Goal: Information Seeking & Learning: Learn about a topic

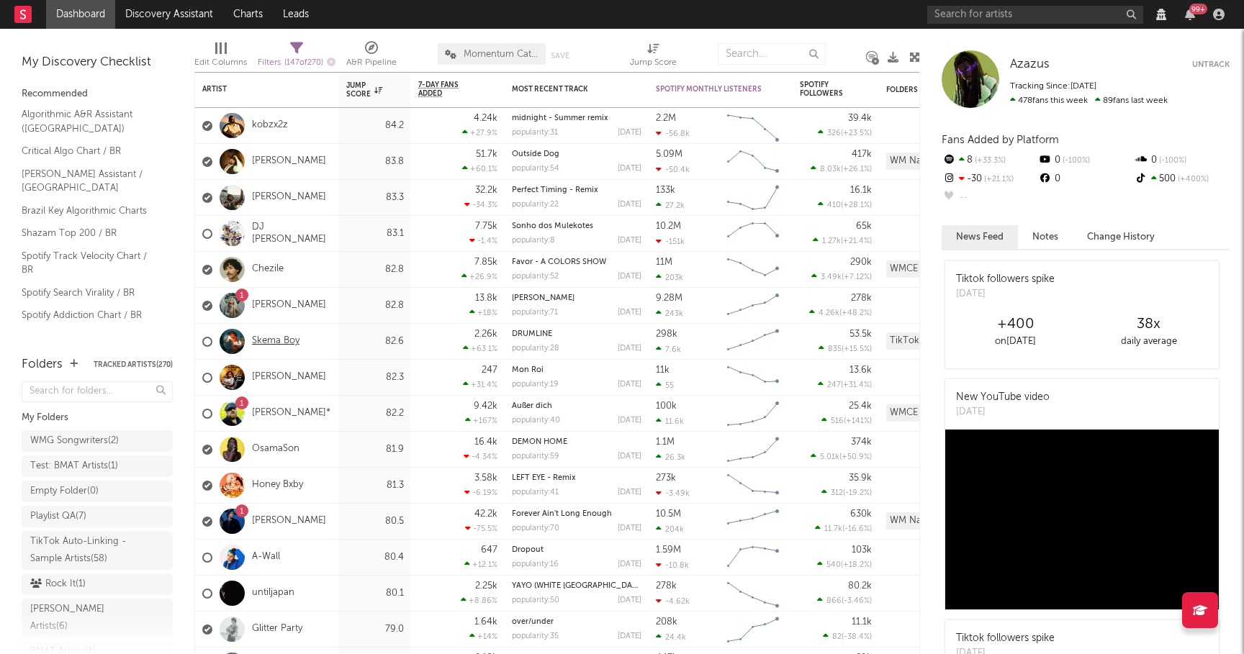
click at [266, 342] on link "Skema Boy" at bounding box center [276, 341] width 48 height 12
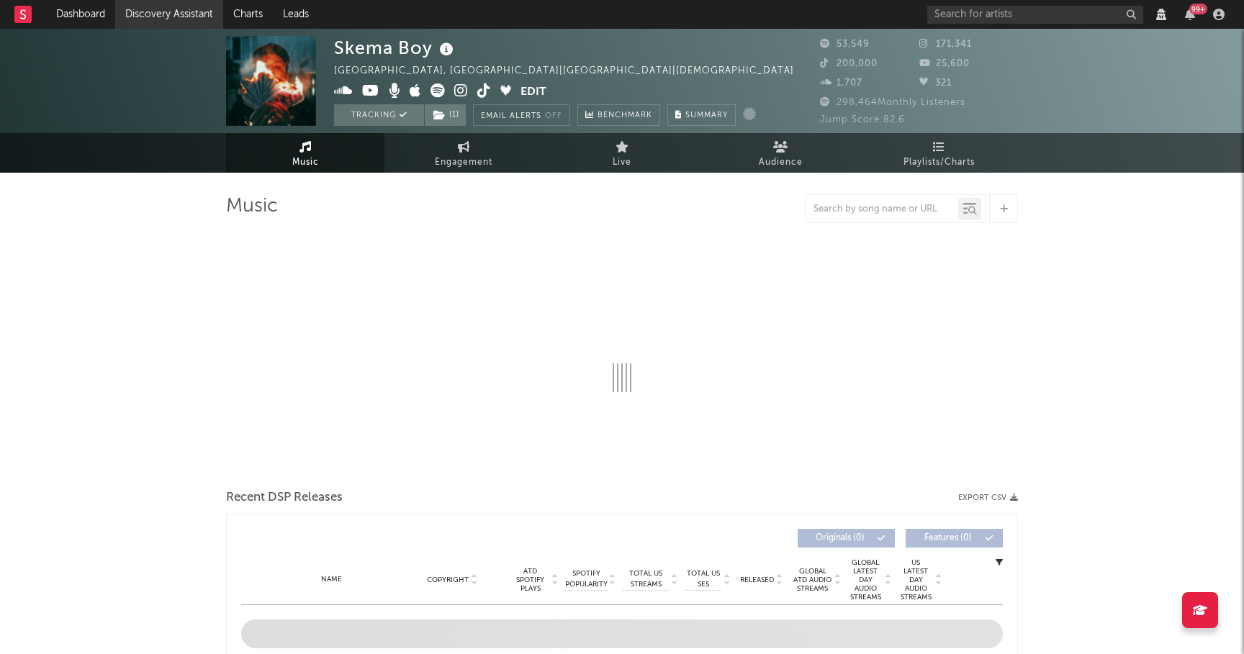
select select "View all"
select select "6m"
select select "View all"
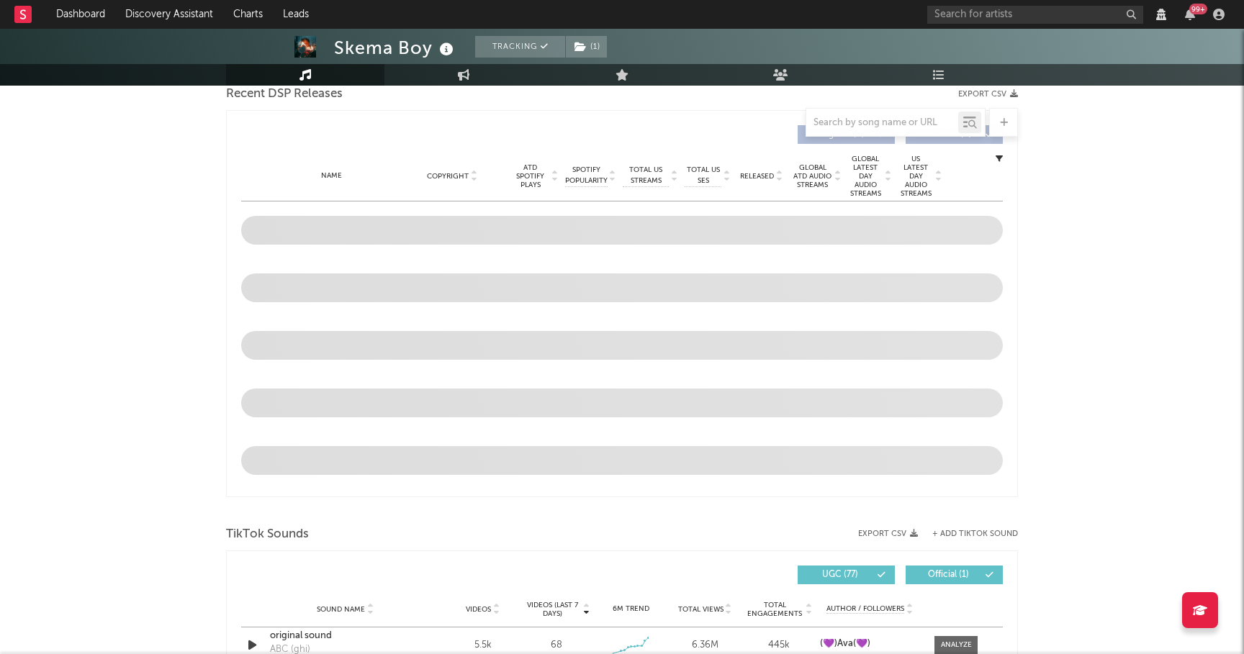
scroll to position [551, 0]
select select "View all"
select select "6m"
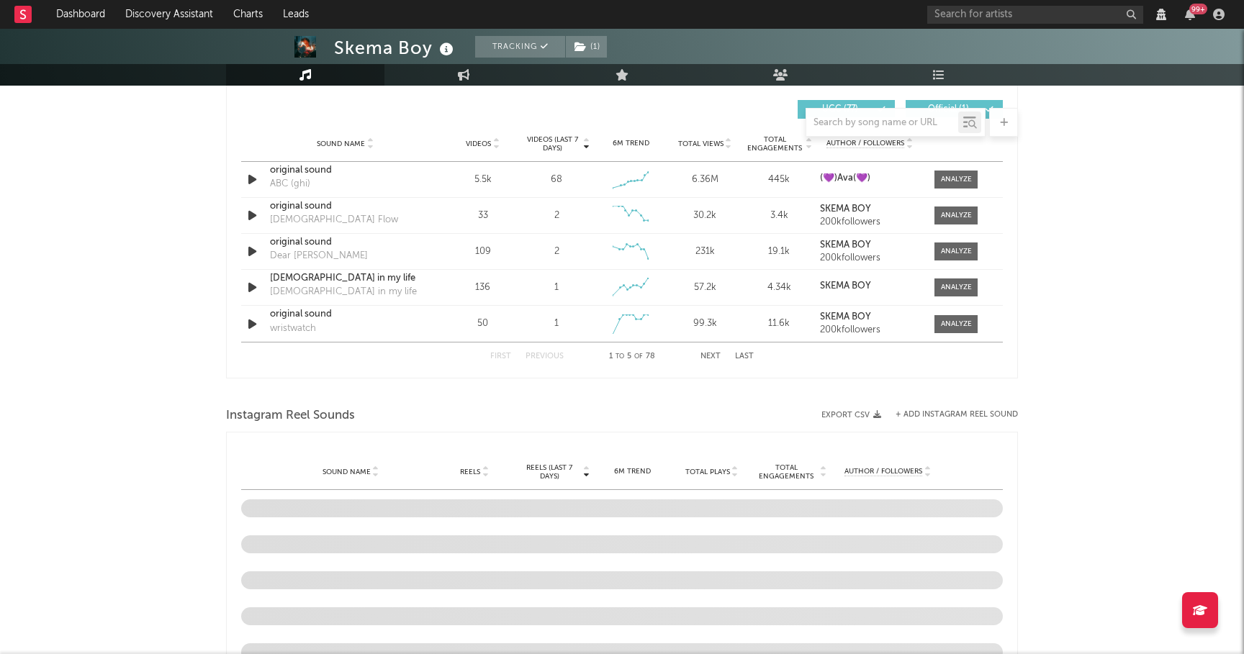
select select "View all"
select select "6m"
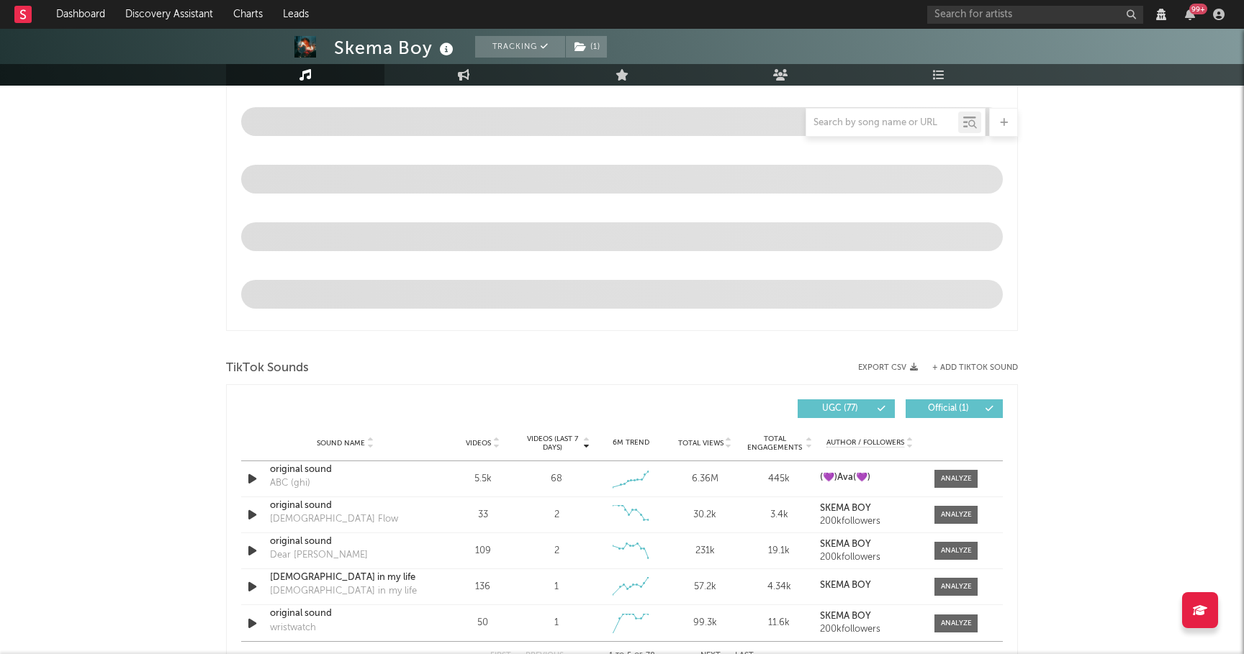
scroll to position [0, 0]
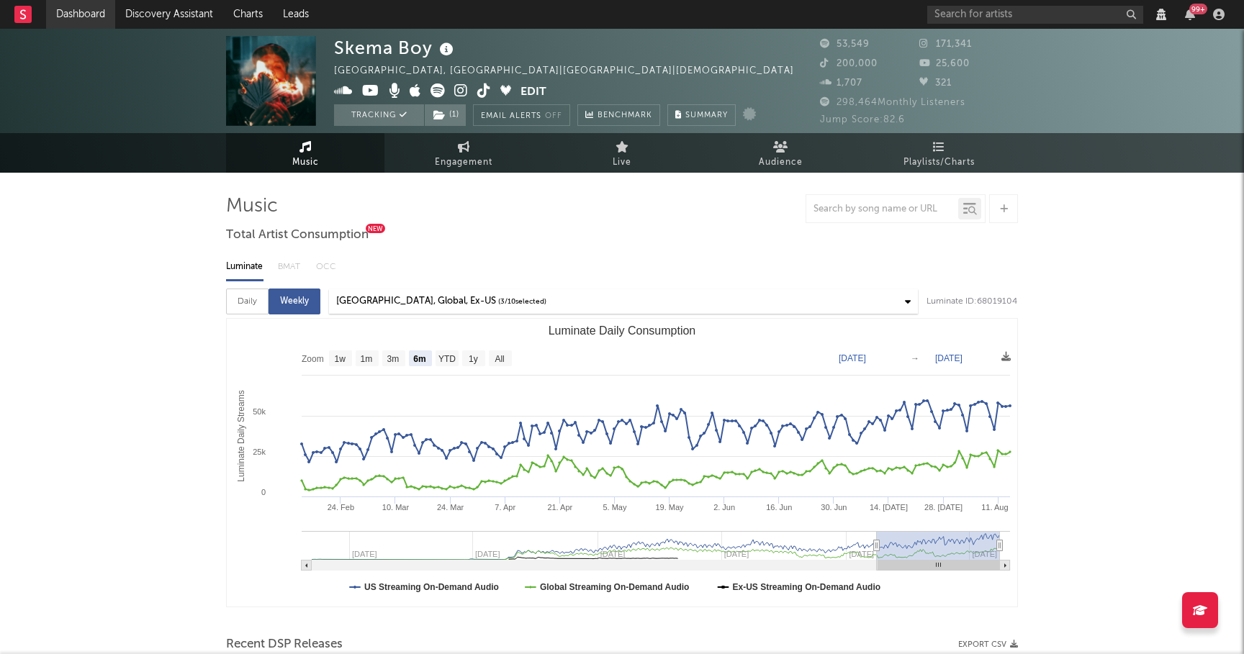
click at [93, 17] on link "Dashboard" at bounding box center [80, 14] width 69 height 29
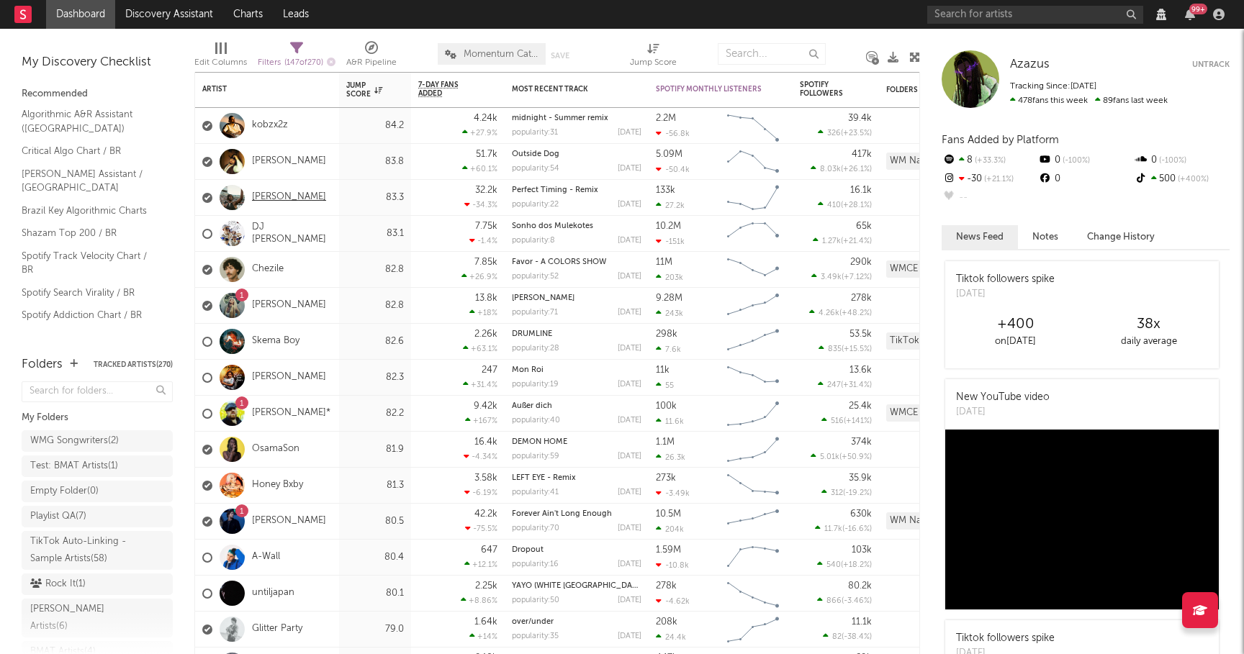
click at [290, 195] on link "[PERSON_NAME]" at bounding box center [289, 197] width 74 height 12
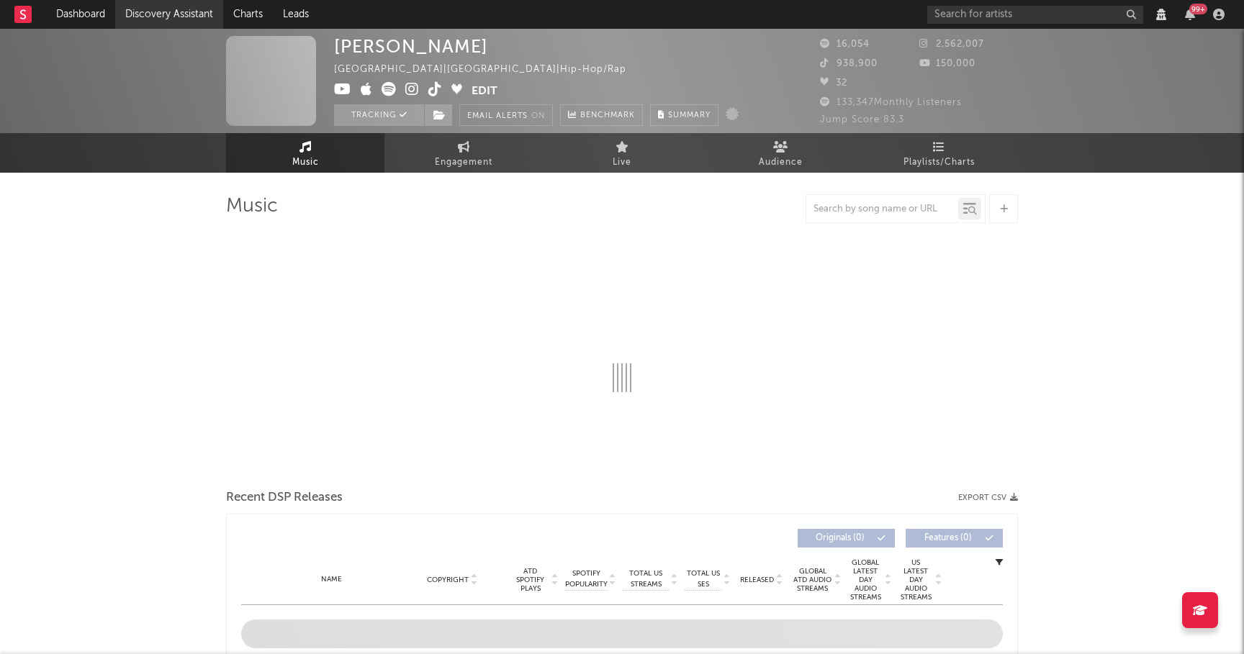
select select "View all"
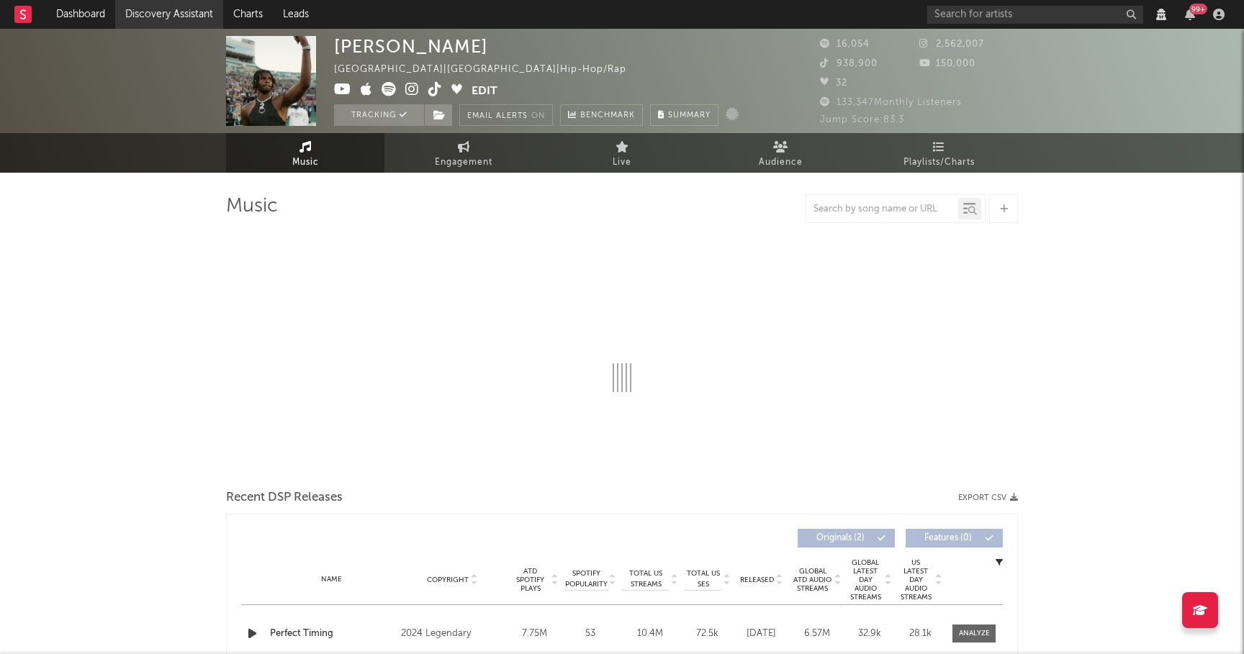
select select "6m"
select select "View all"
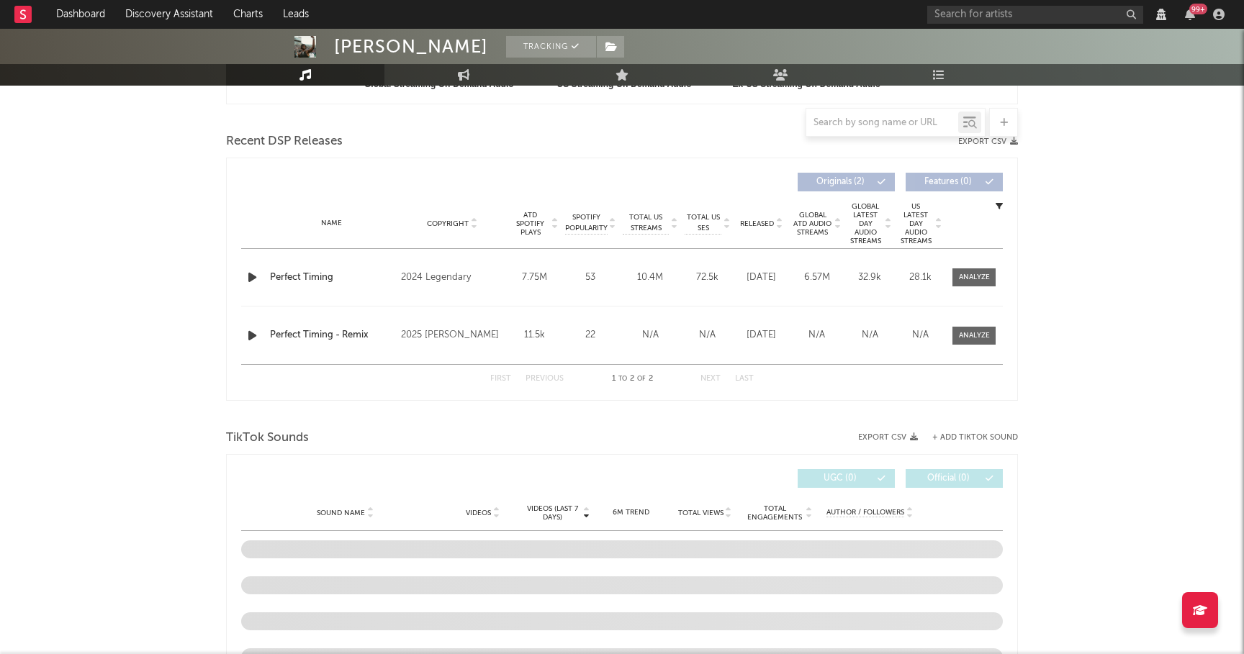
select select "View all"
select select "6m"
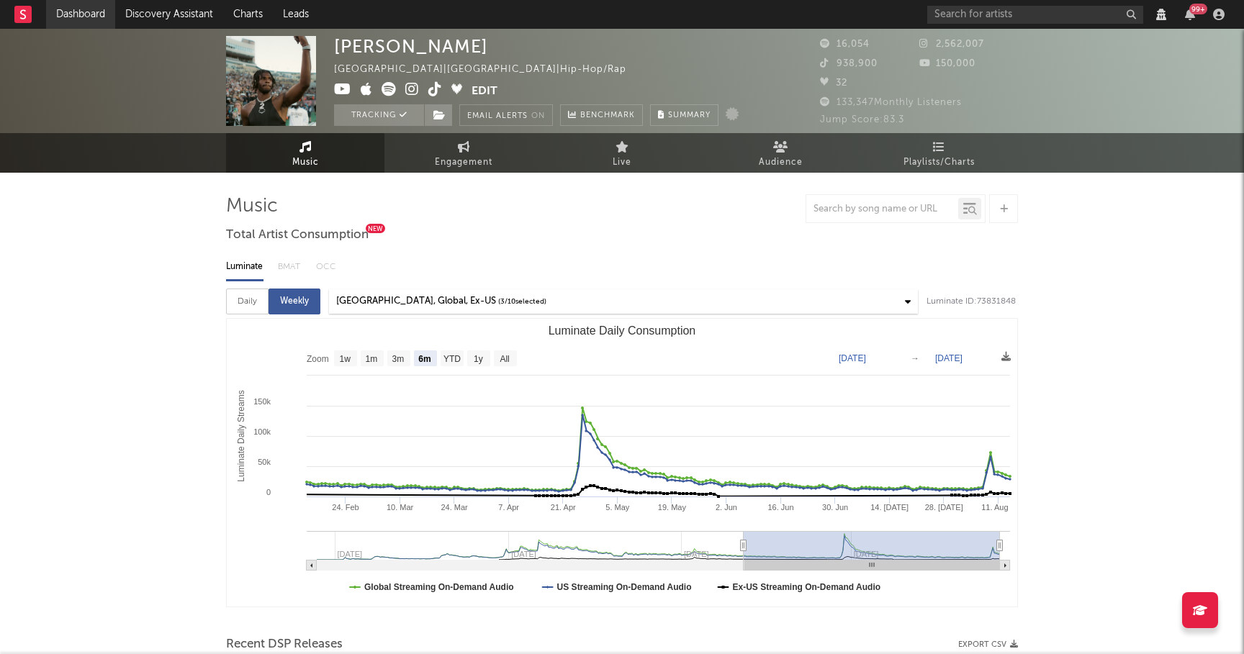
click at [76, 9] on link "Dashboard" at bounding box center [80, 14] width 69 height 29
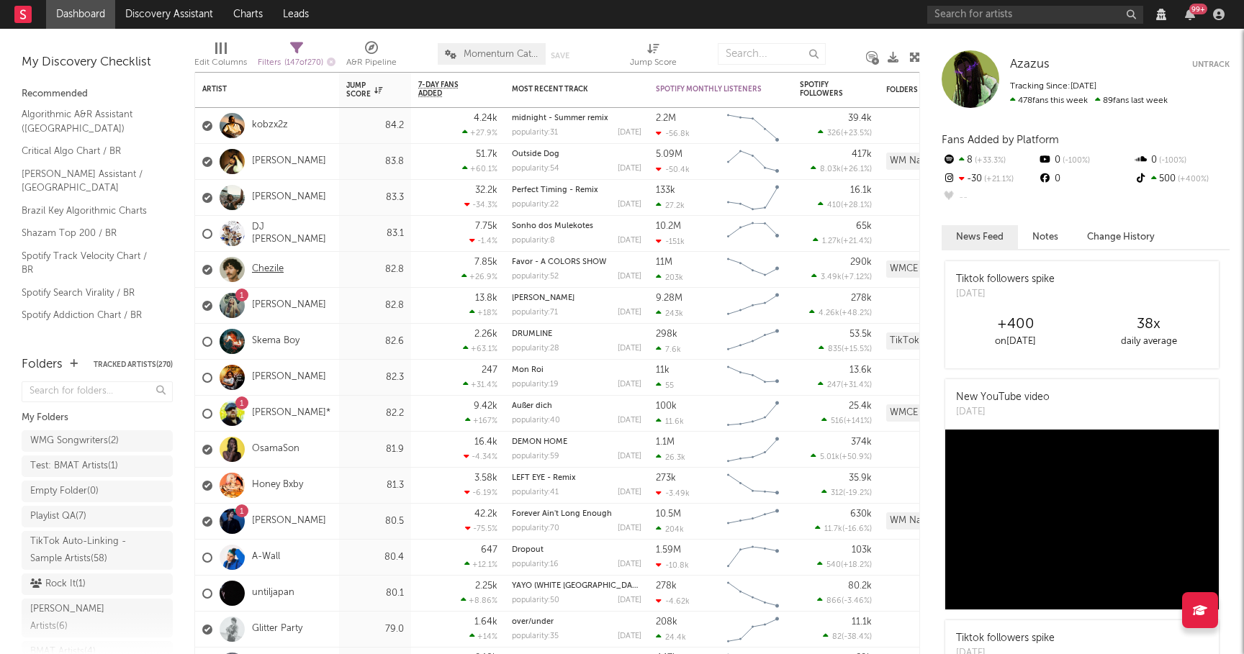
click at [276, 271] on link "Chezile" at bounding box center [268, 269] width 32 height 12
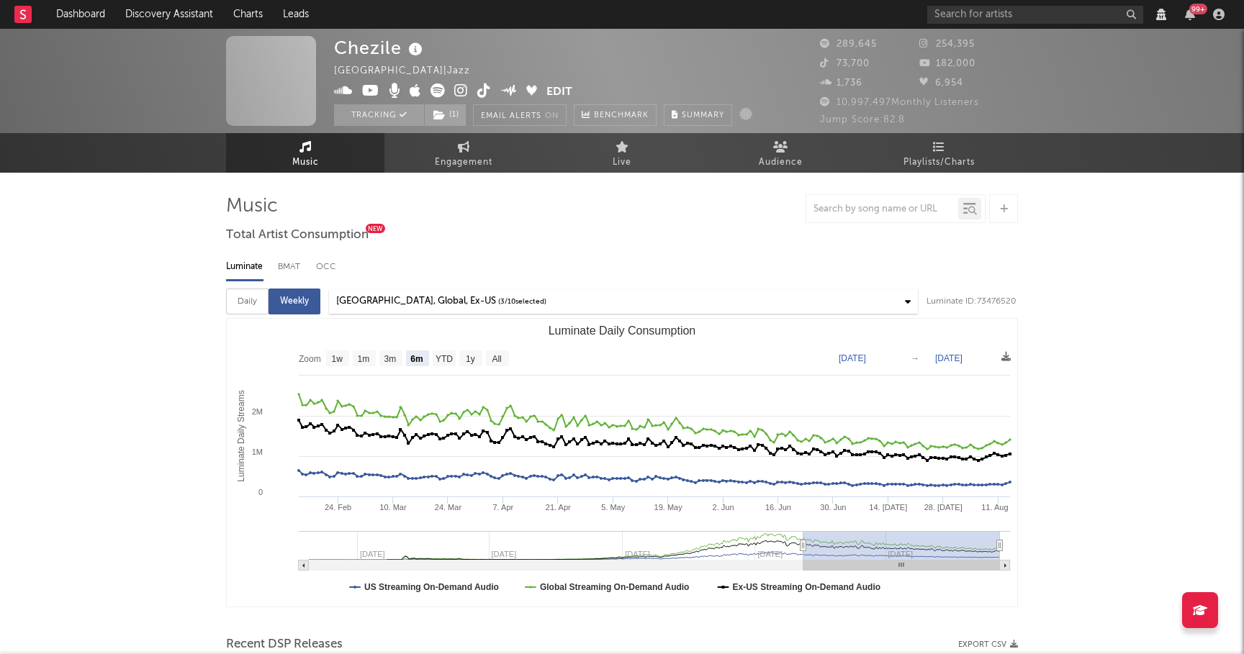
select select "6m"
select select "View all"
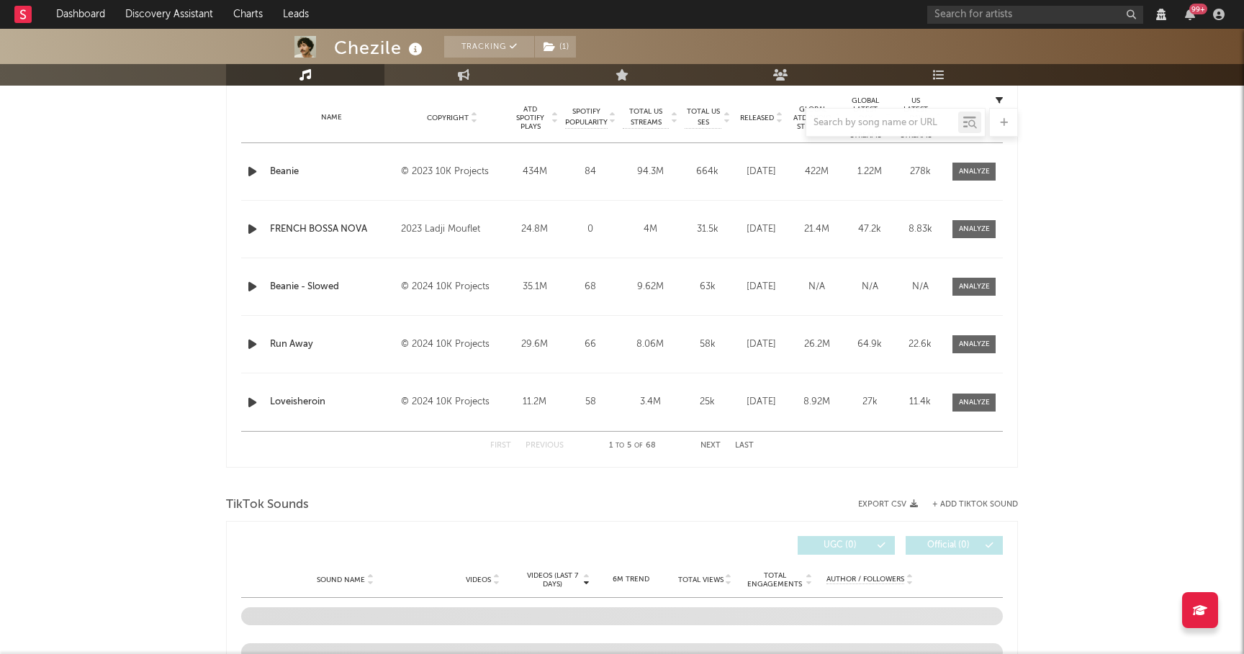
scroll to position [595, 0]
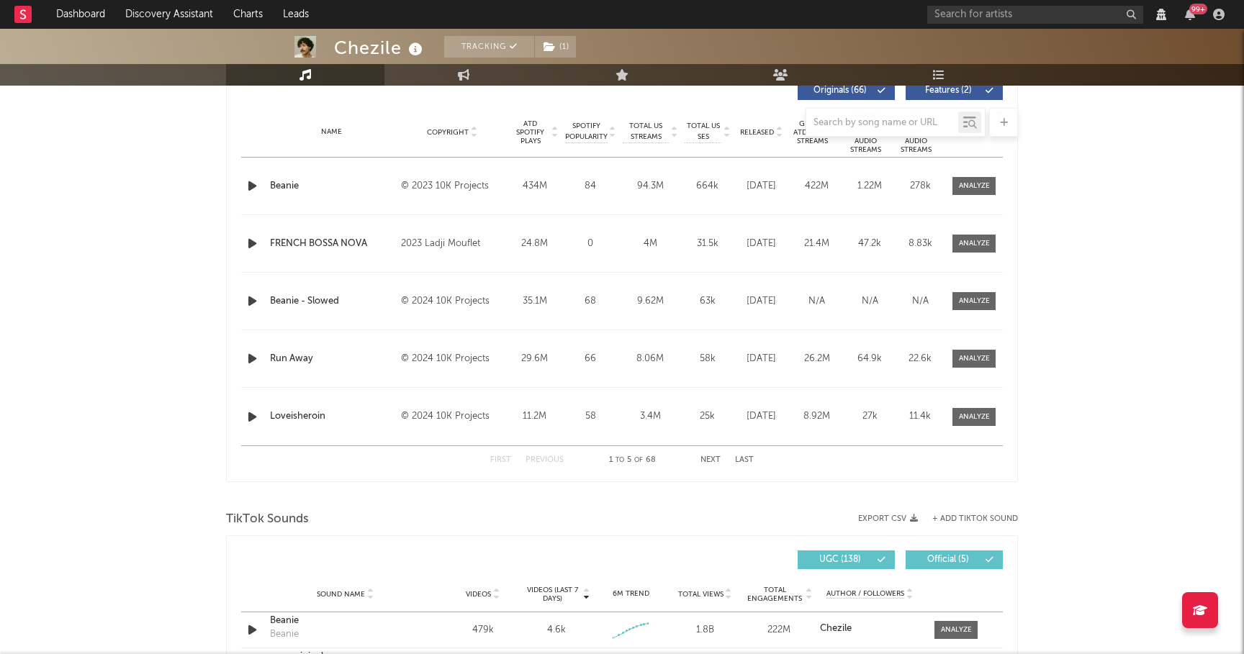
select select "6m"
select select "View all"
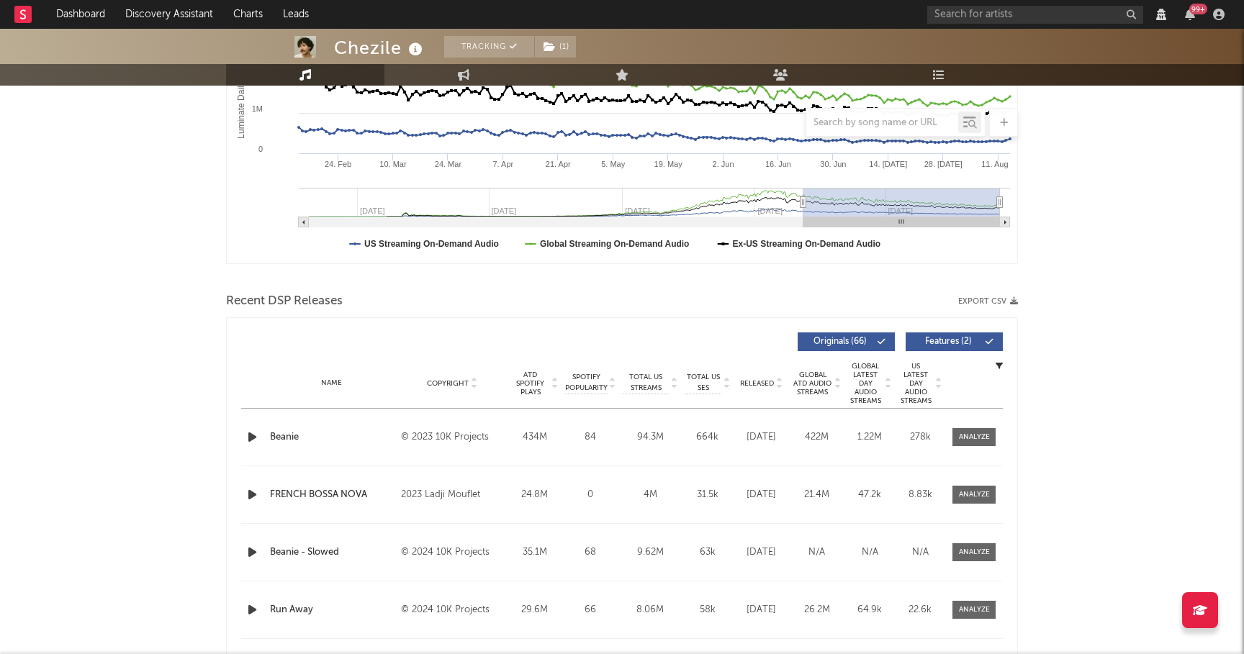
scroll to position [341, 0]
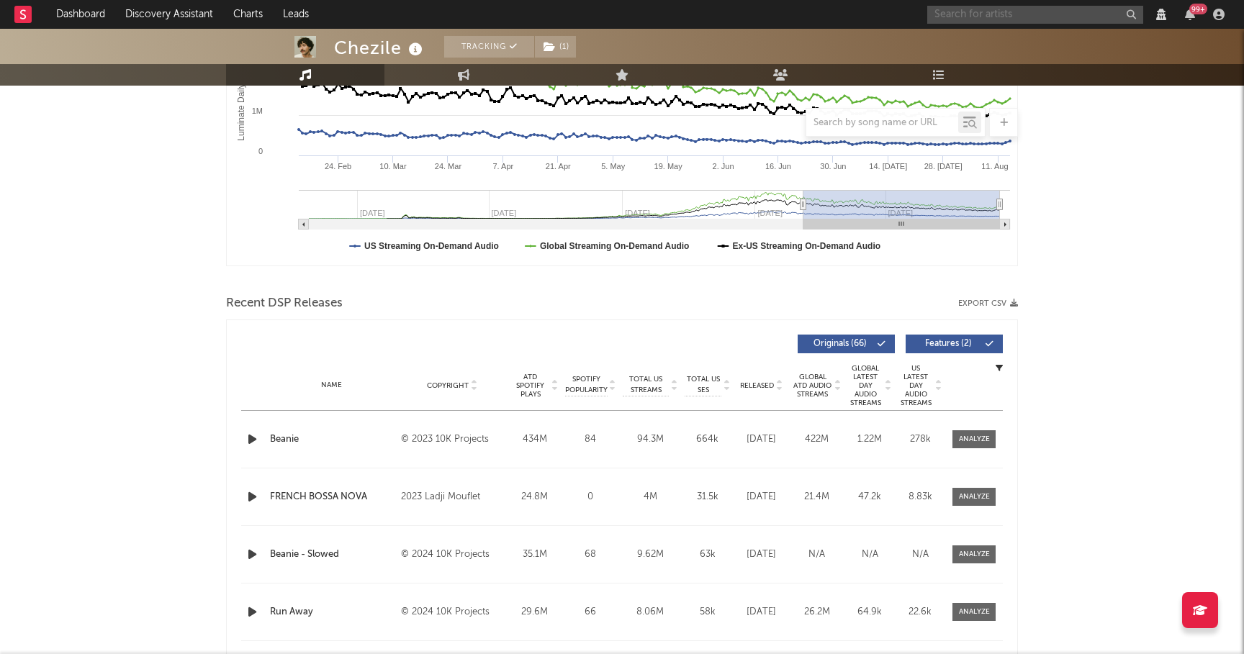
click at [1014, 12] on input "text" at bounding box center [1035, 15] width 216 height 18
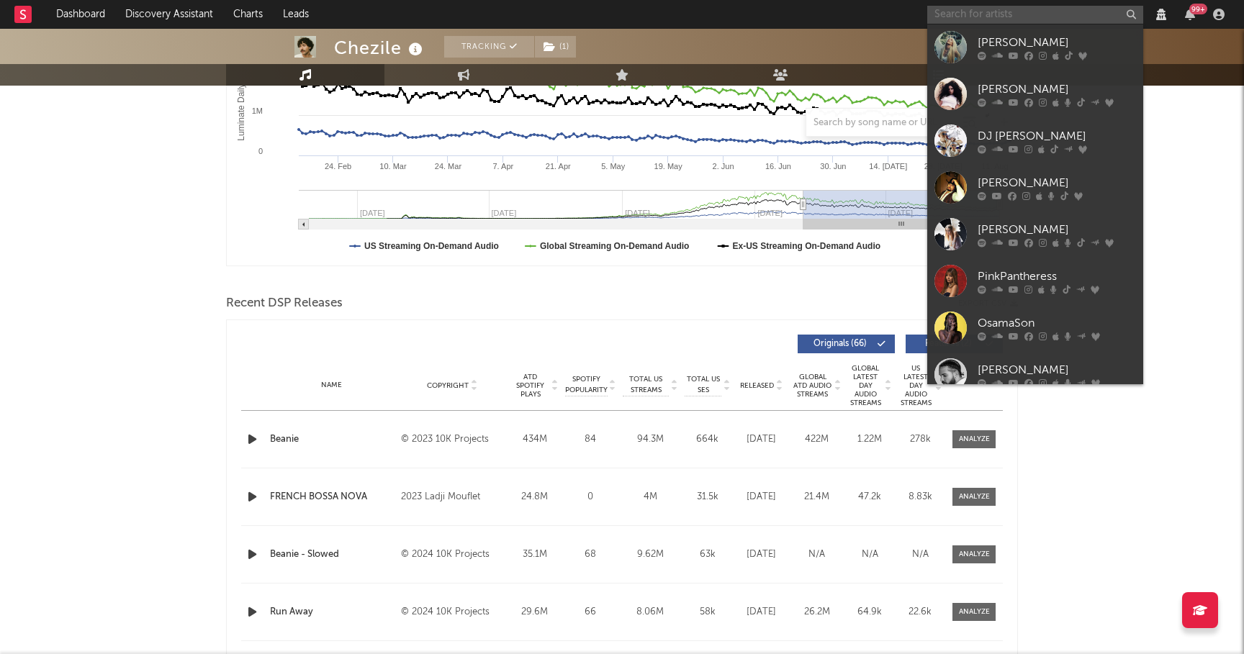
scroll to position [447, 0]
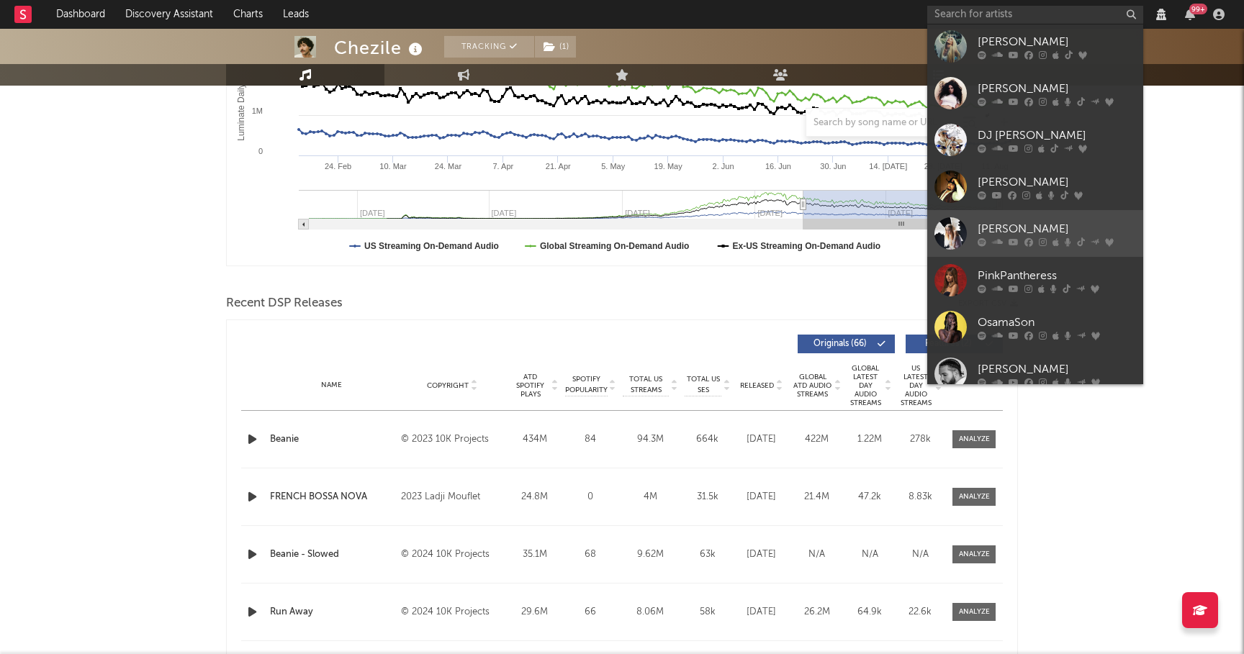
click at [1018, 229] on div "Erin LeCount" at bounding box center [1057, 228] width 158 height 17
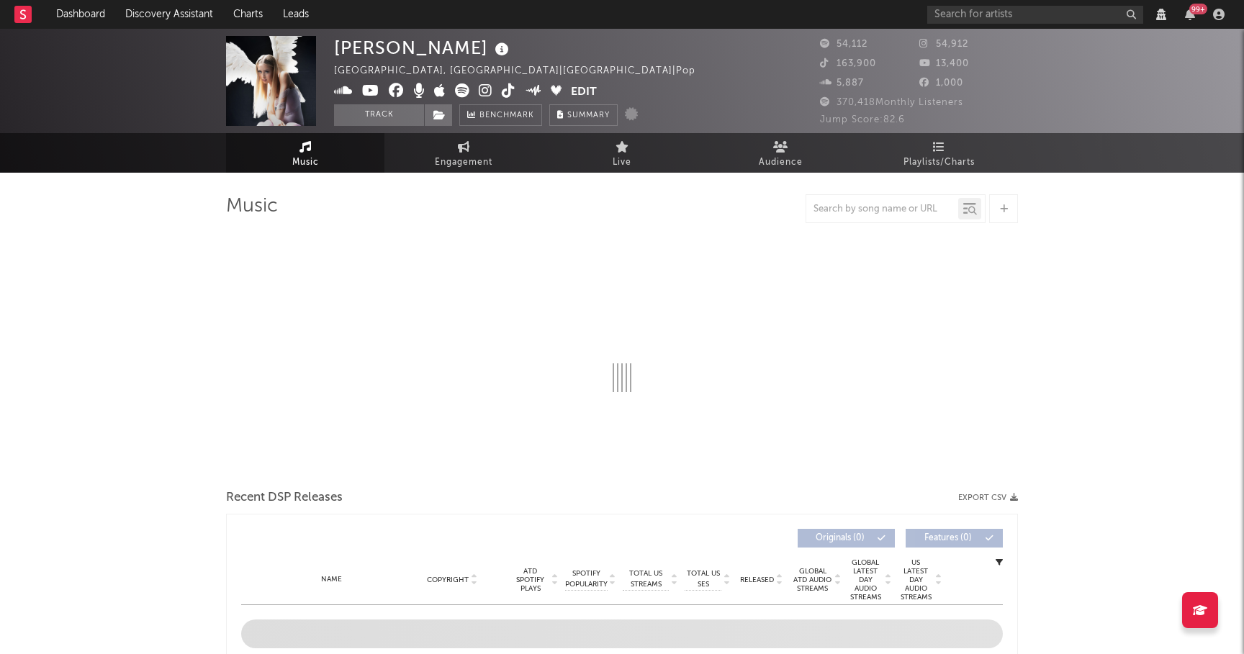
select select "View all"
select select "6m"
select select "View all"
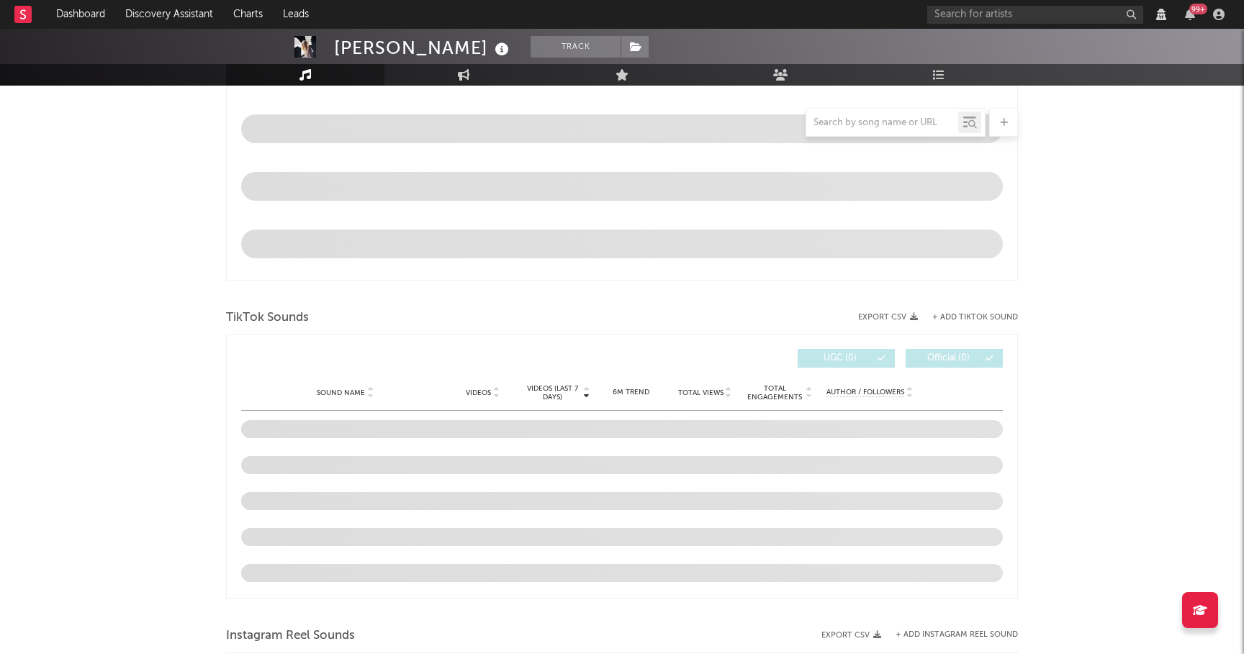
select select "View all"
select select "6m"
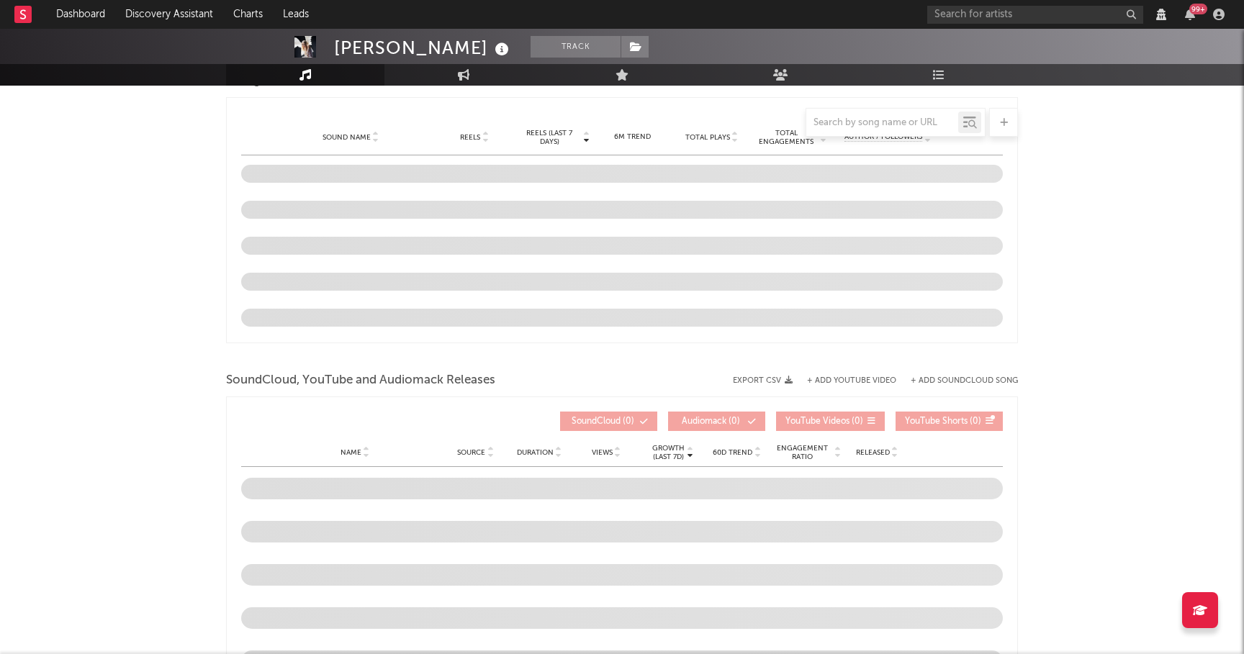
select select "View all"
select select "6m"
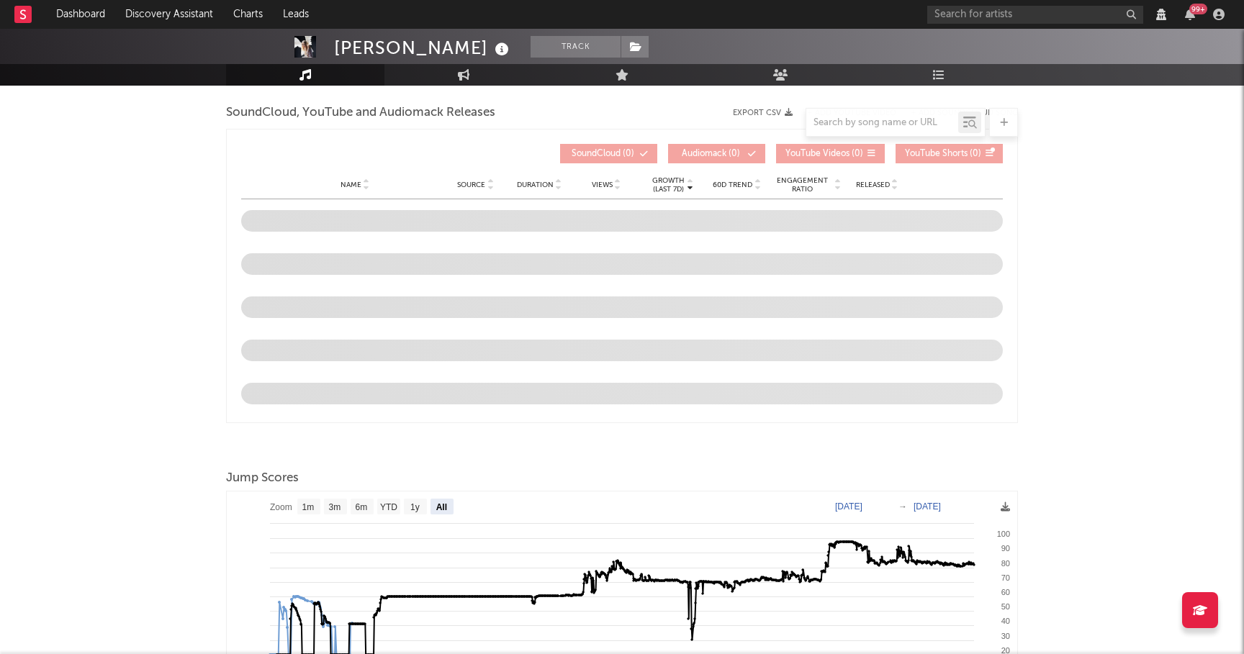
scroll to position [1689, 0]
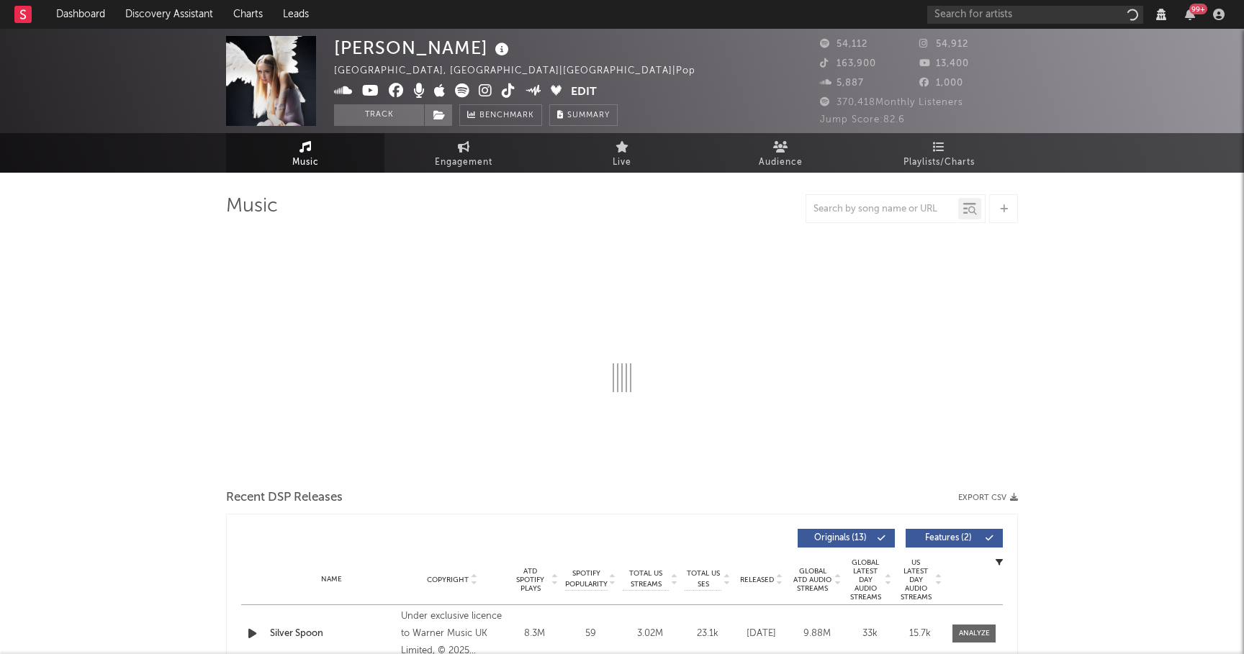
select select "6m"
select select "View all"
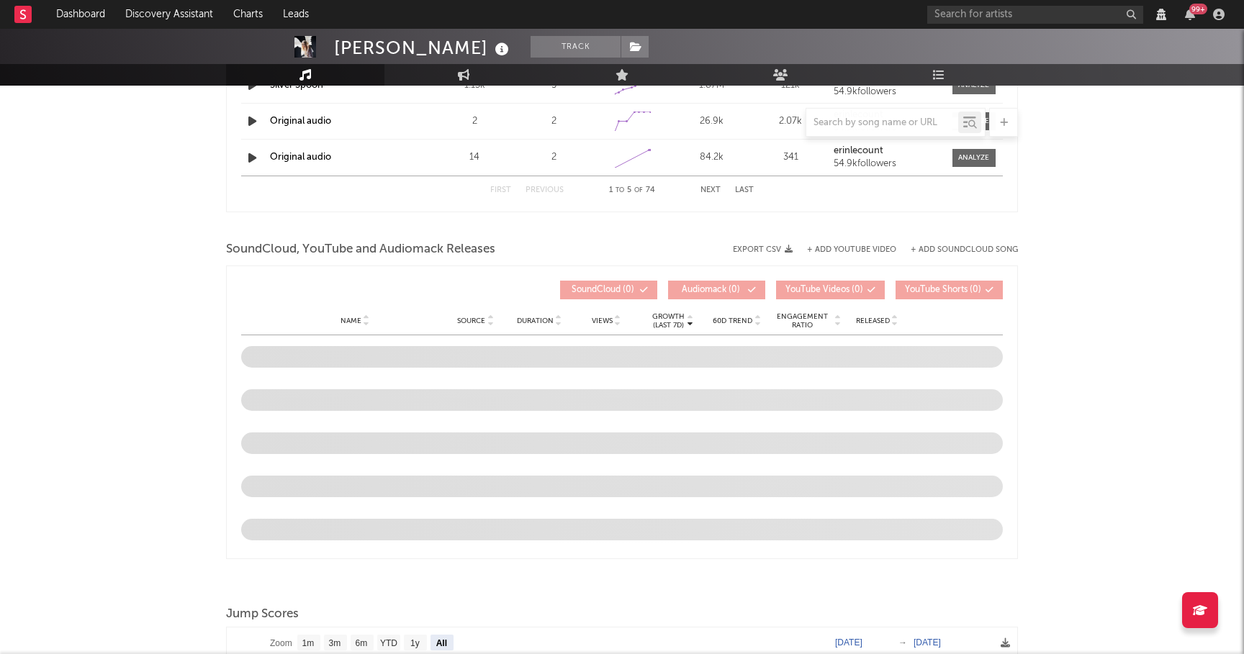
select select "6m"
select select "View all"
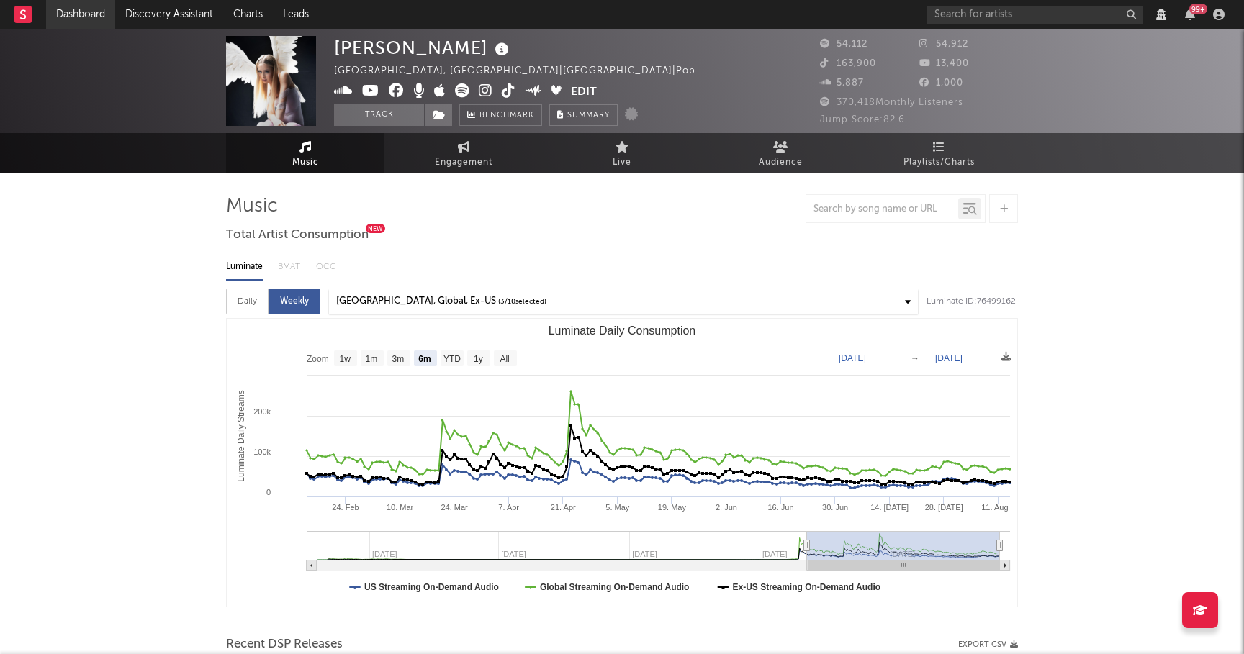
click at [100, 12] on link "Dashboard" at bounding box center [80, 14] width 69 height 29
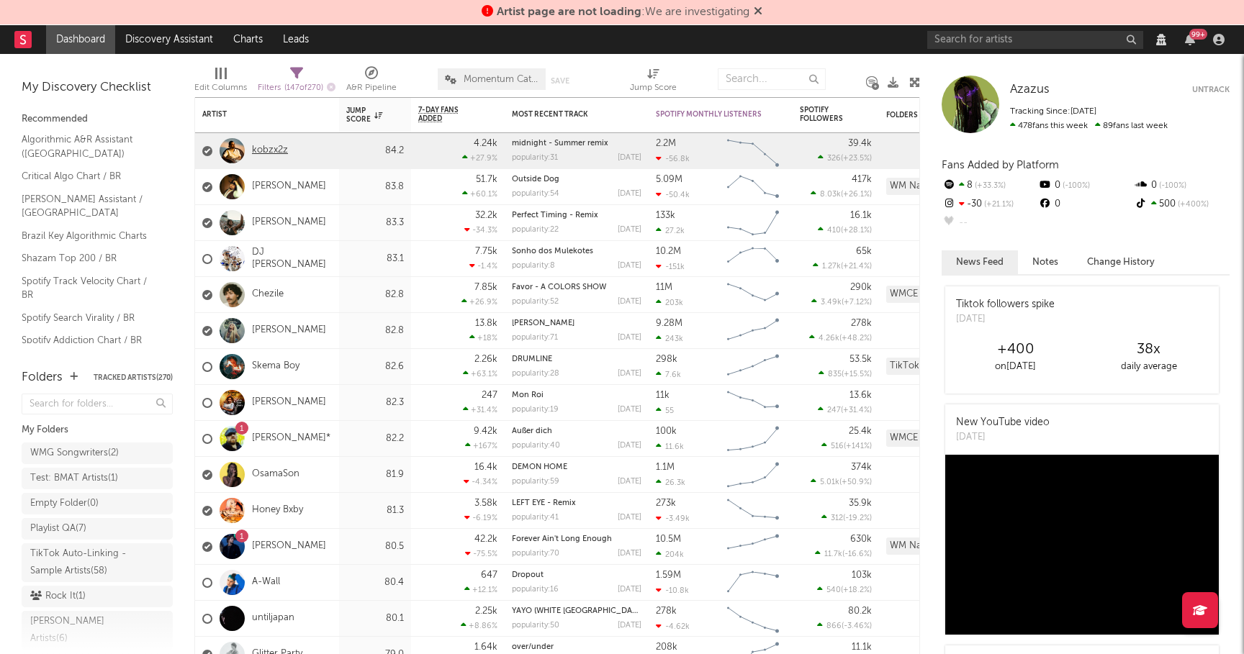
click at [279, 153] on link "kobzx2z" at bounding box center [270, 151] width 36 height 12
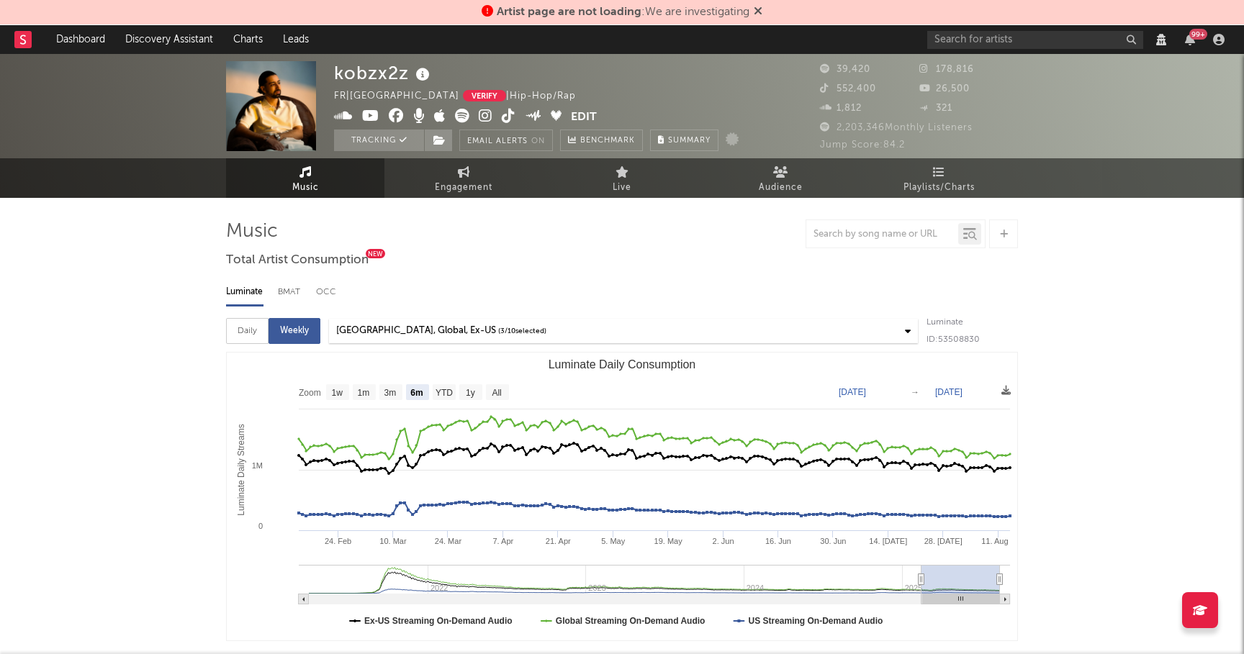
select select "View all"
select select "6m"
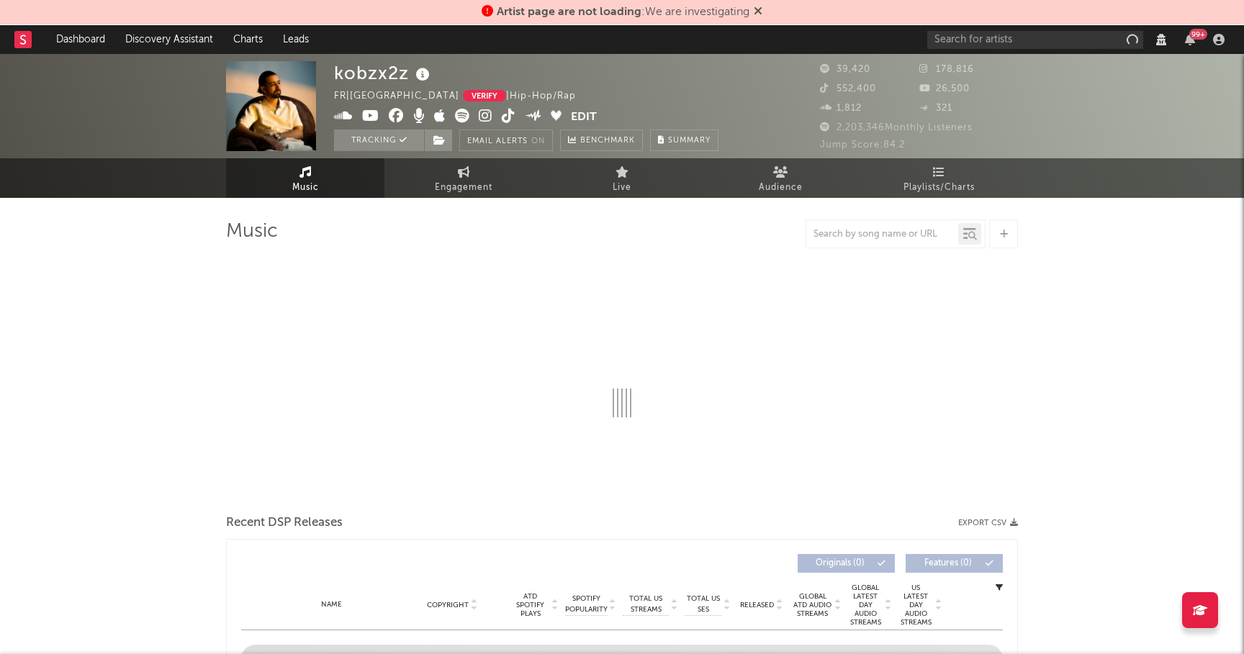
select select "6m"
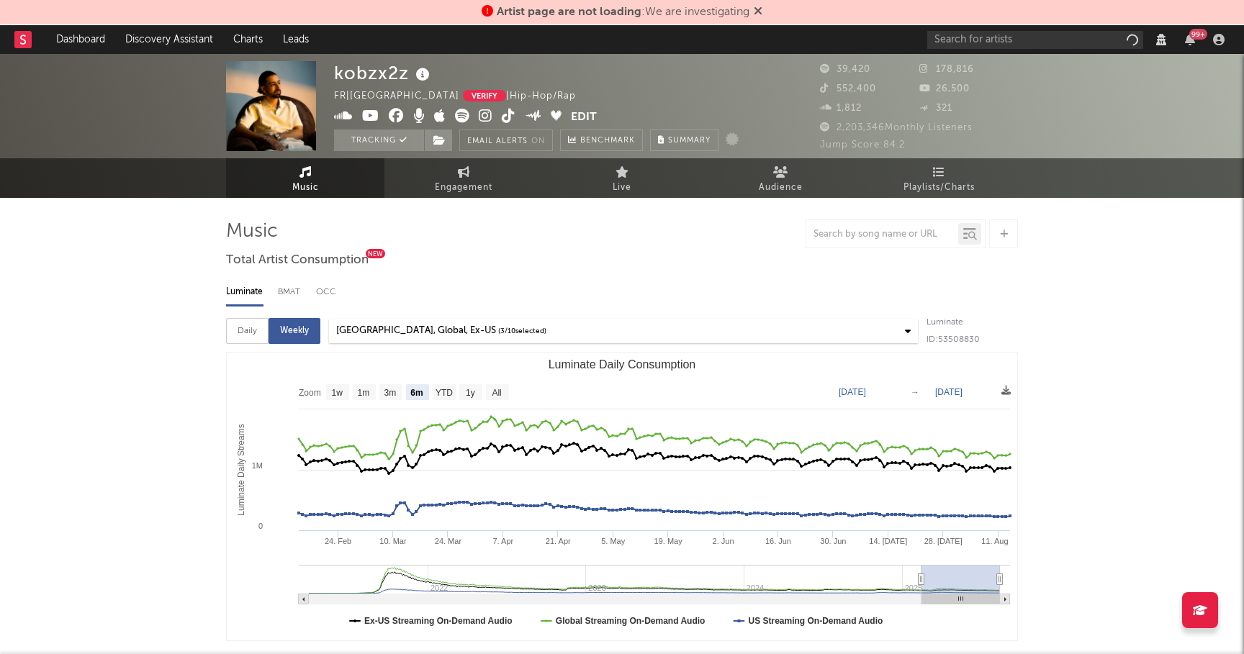
select select "View all"
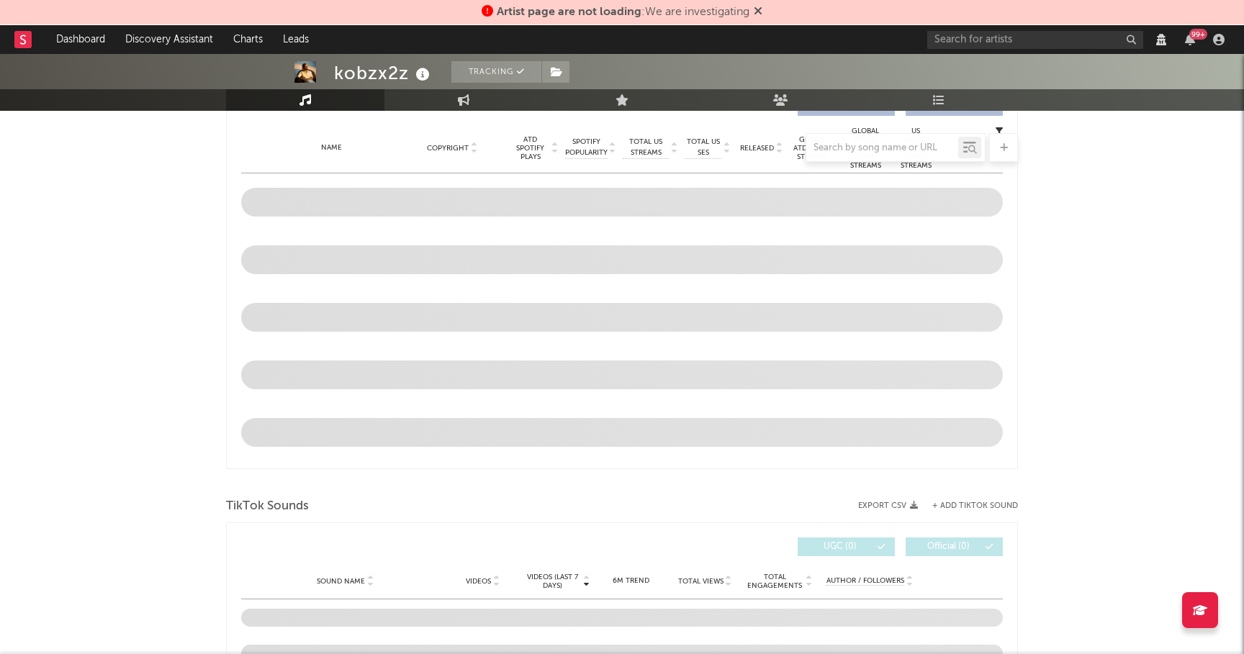
select select "6m"
select select "View all"
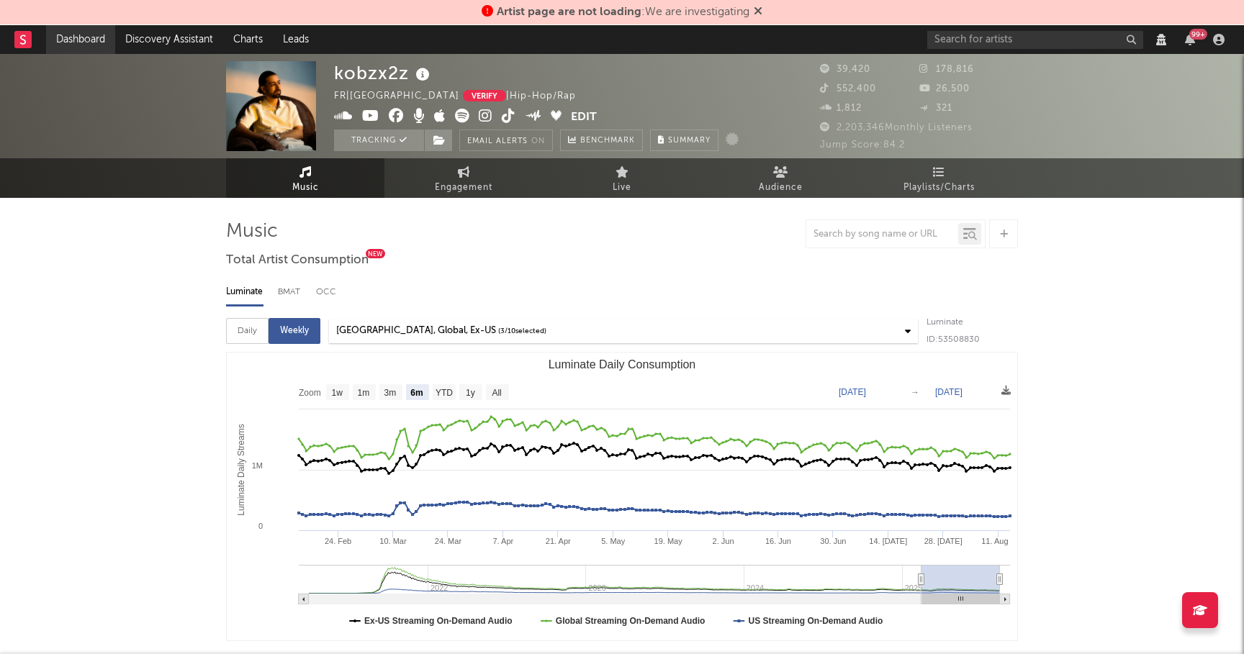
click at [67, 37] on link "Dashboard" at bounding box center [80, 39] width 69 height 29
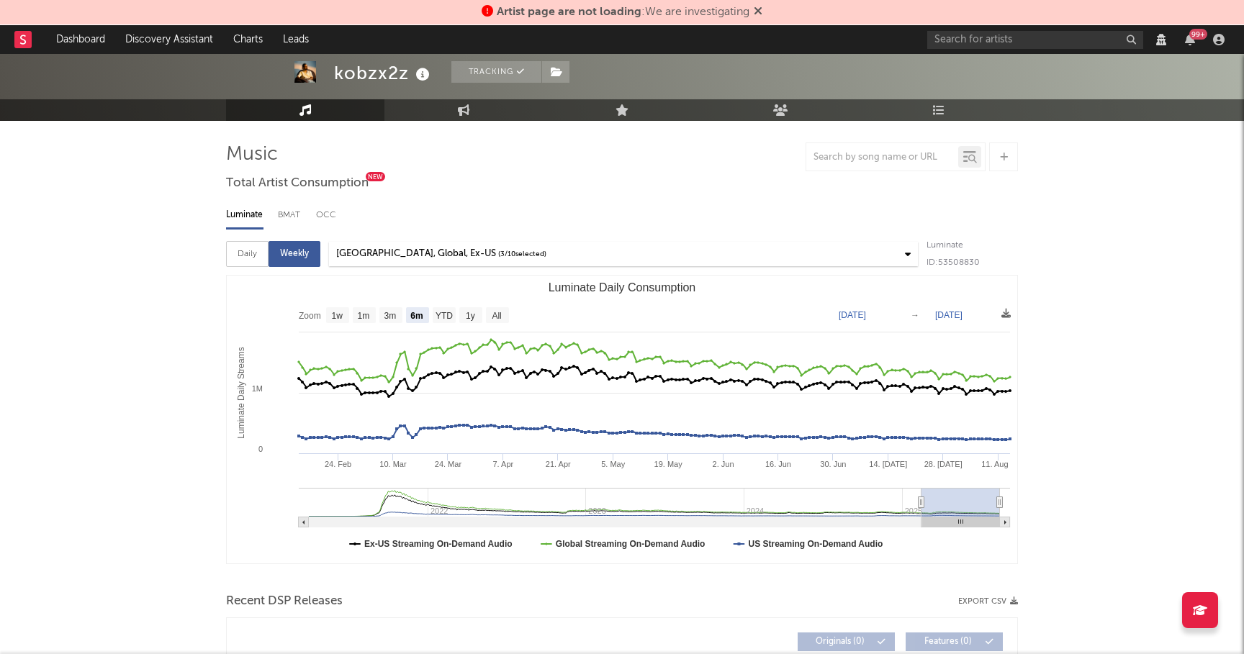
scroll to position [51, 0]
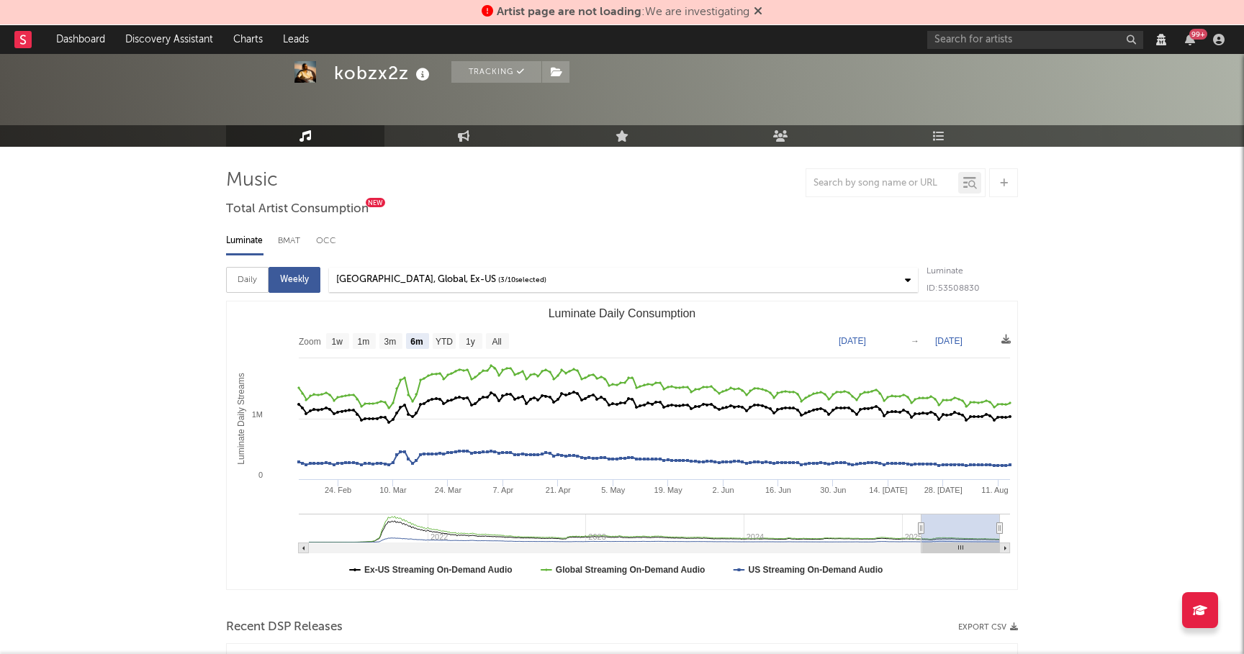
select select "6m"
select select "View all"
select select "6m"
select select "View all"
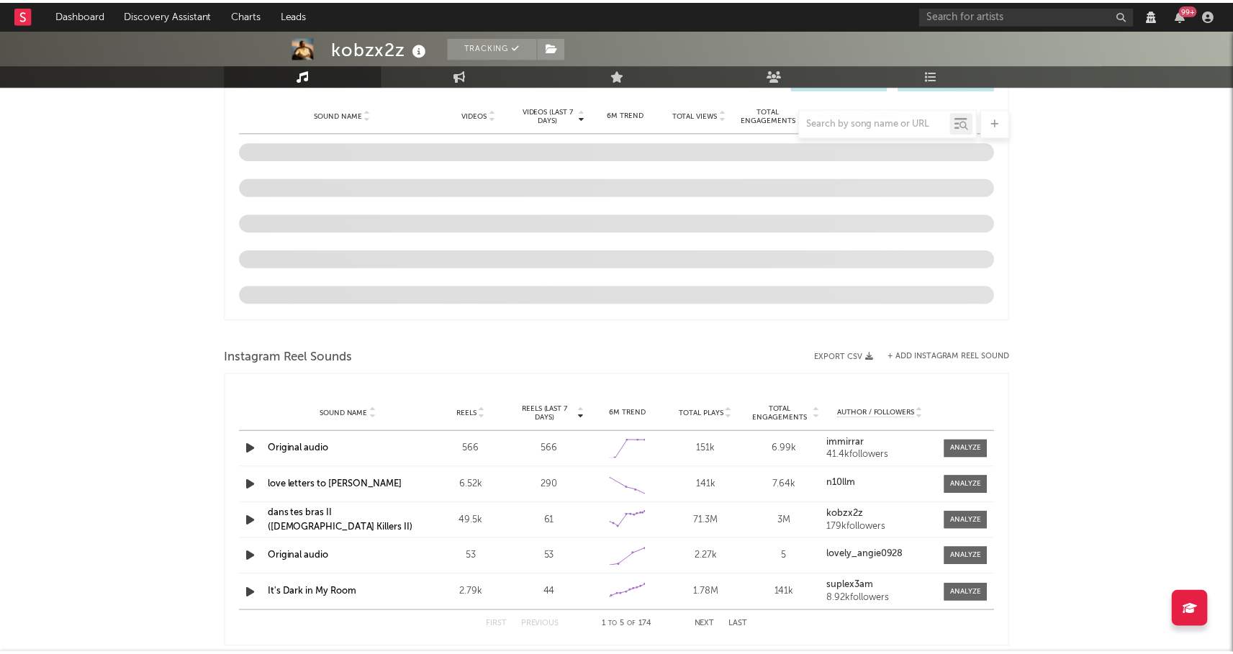
scroll to position [1080, 0]
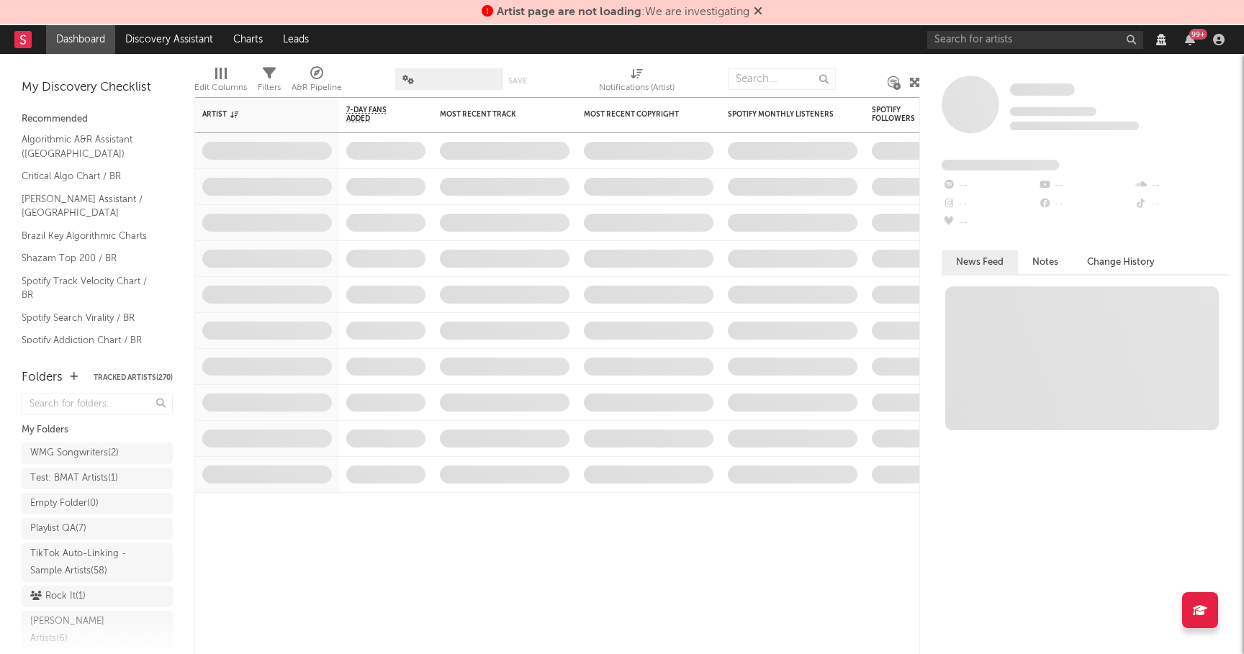
click at [760, 13] on icon at bounding box center [758, 11] width 9 height 12
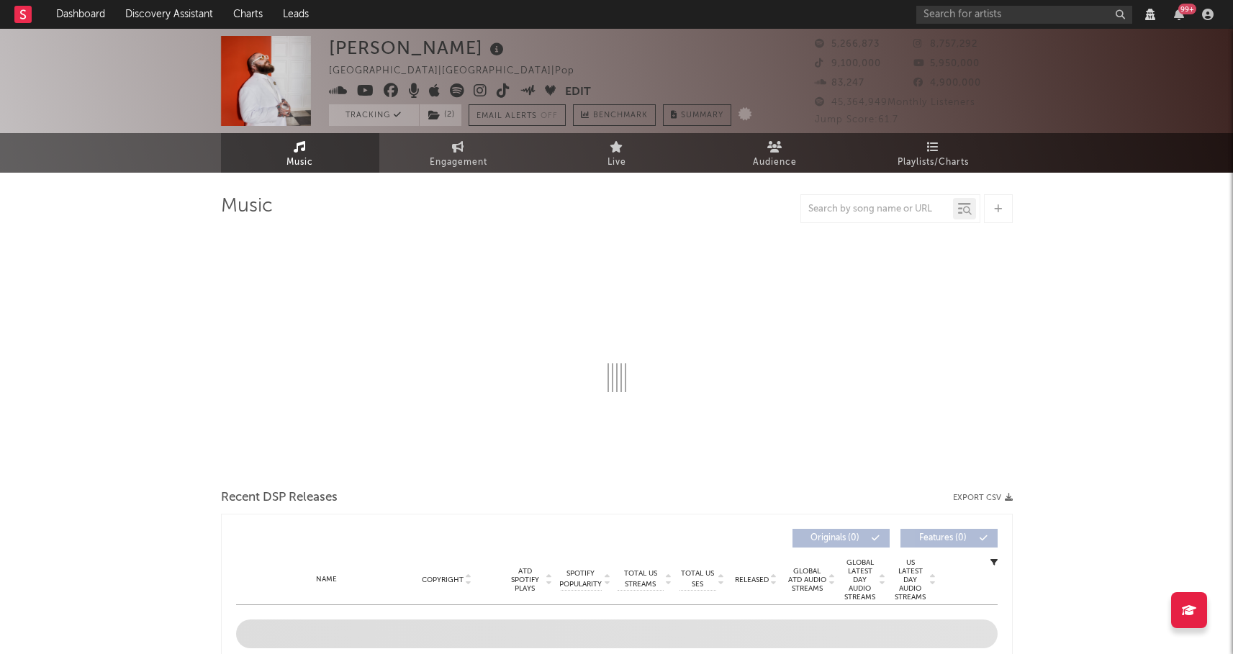
select select "View all"
select select "6m"
select select "View all"
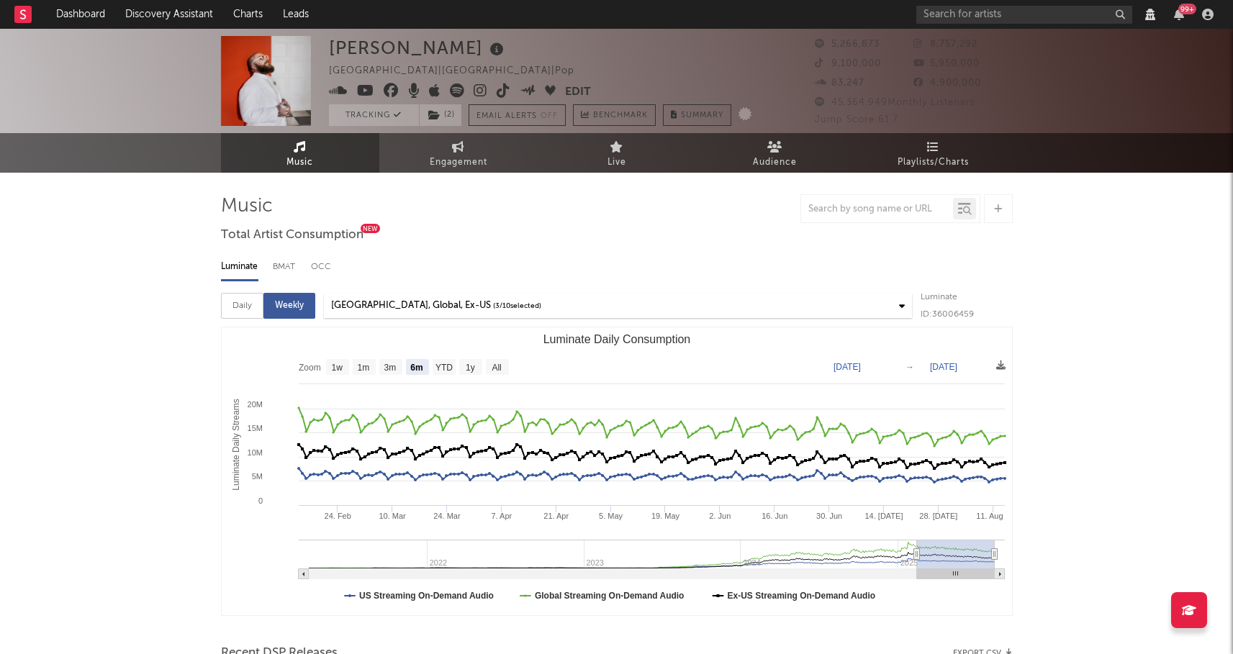
select select "View all"
select select "6m"
select select "View all"
select select "6m"
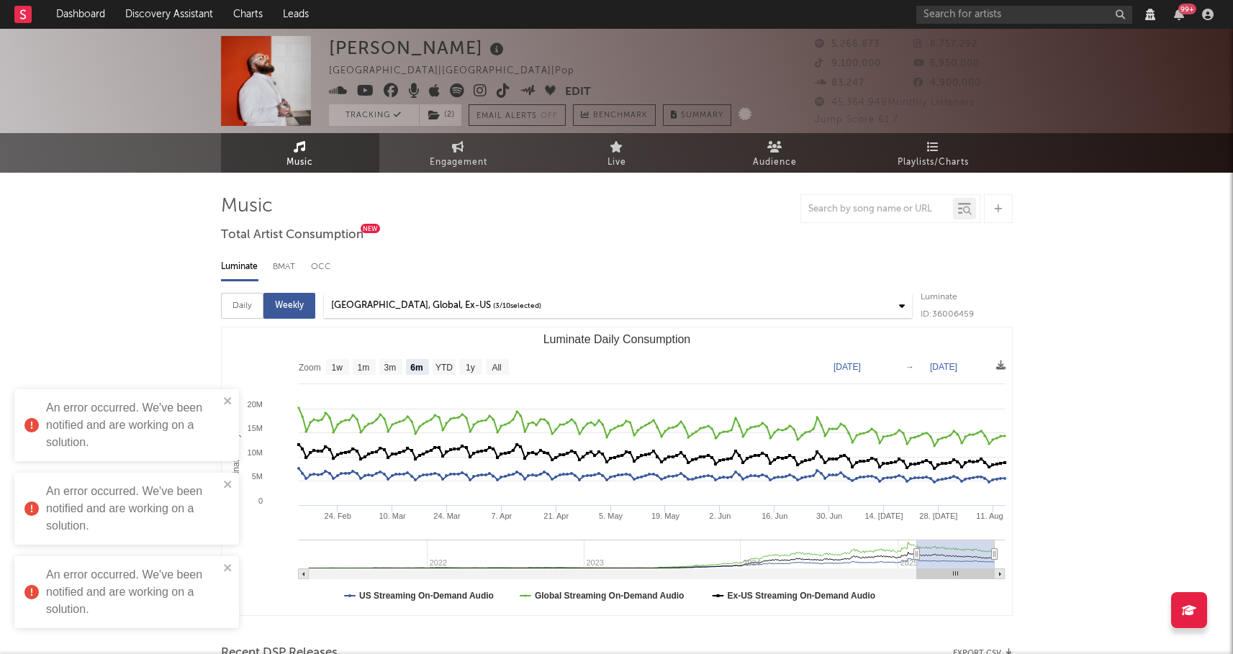
select select "View all"
select select "6m"
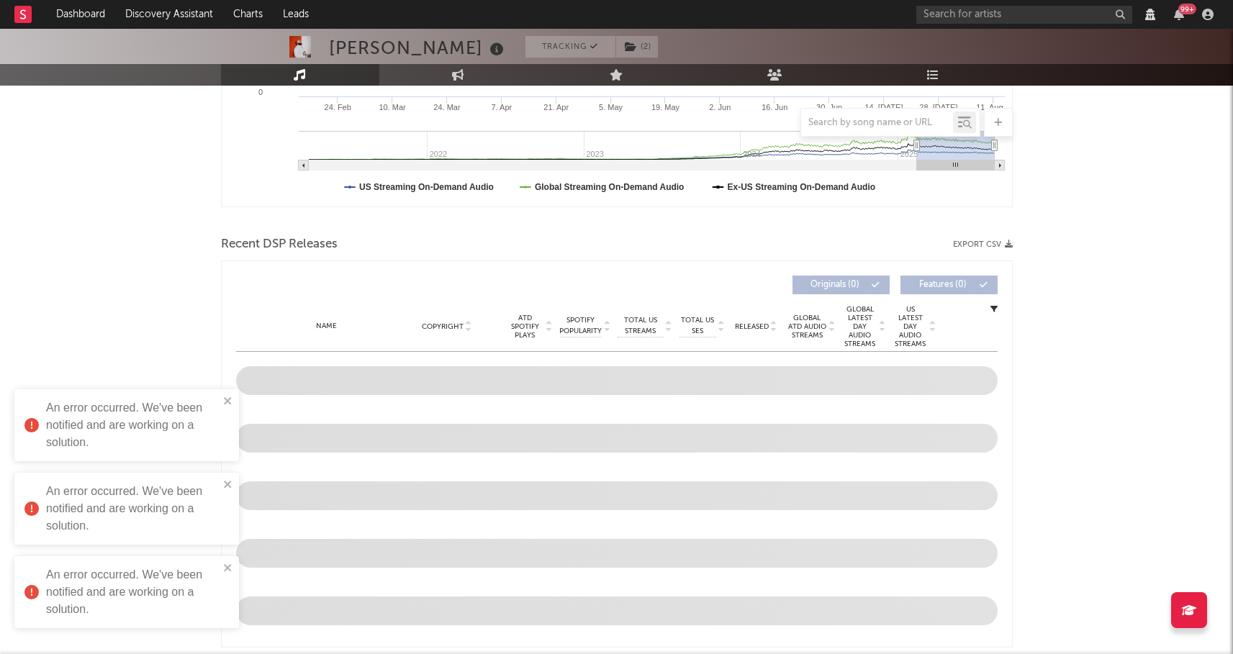
scroll to position [568, 0]
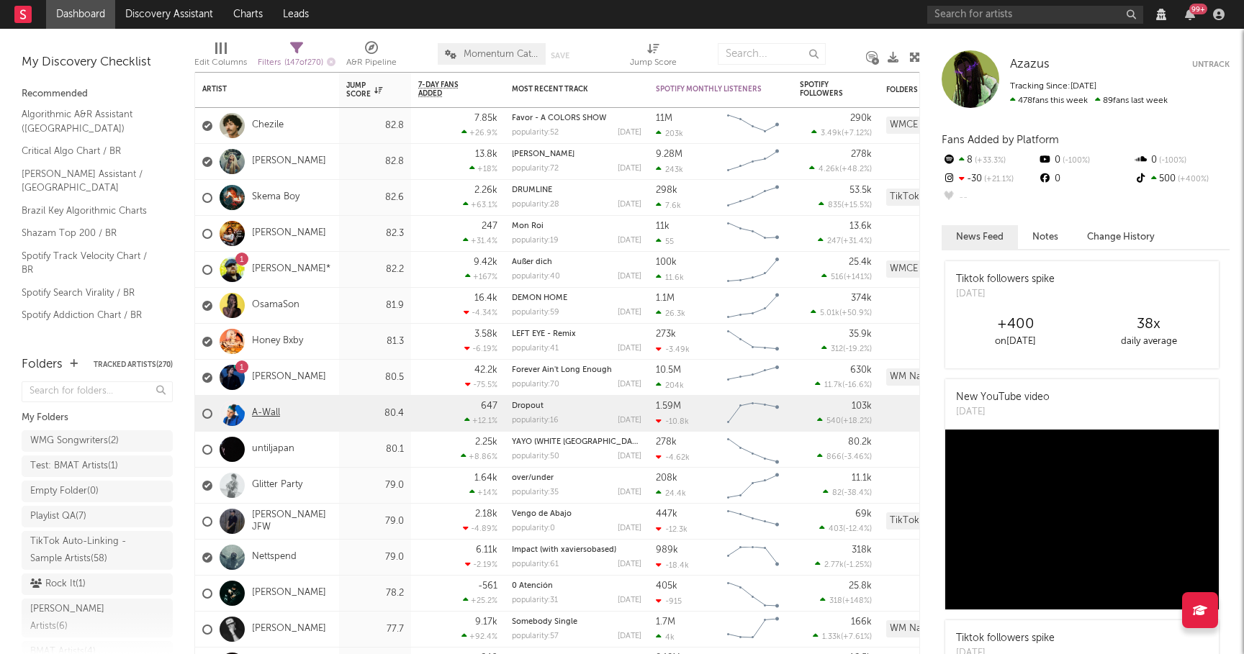
click at [260, 412] on link "A-Wall" at bounding box center [266, 413] width 28 height 12
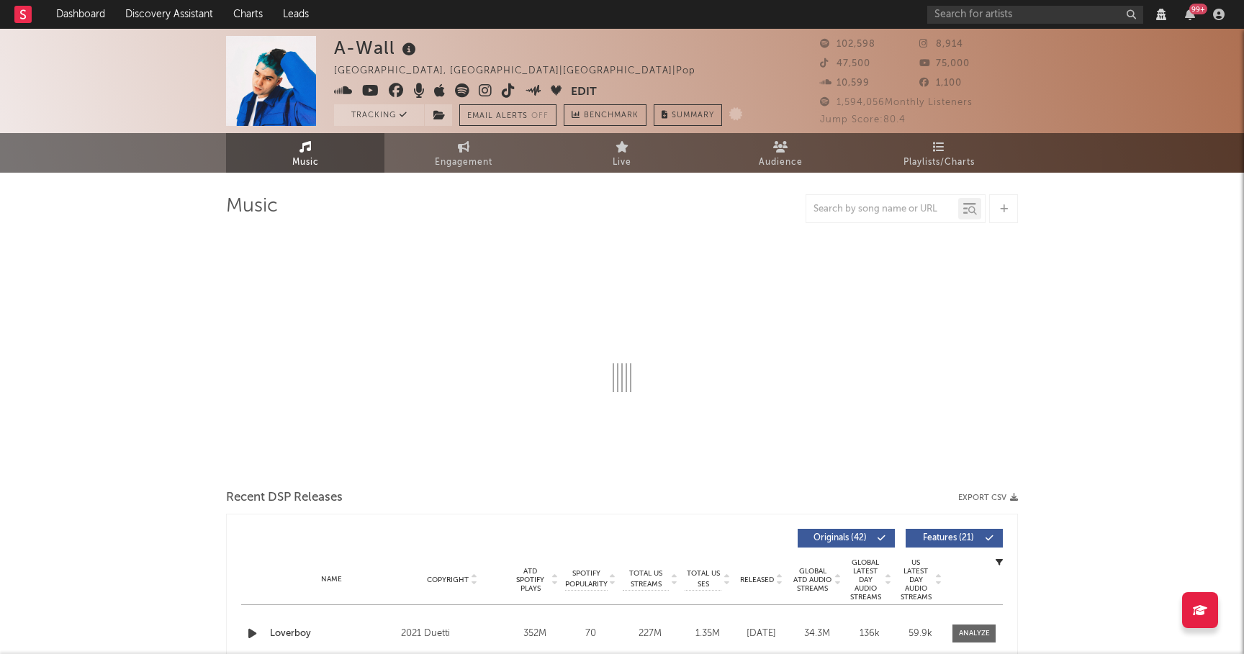
select select "View all"
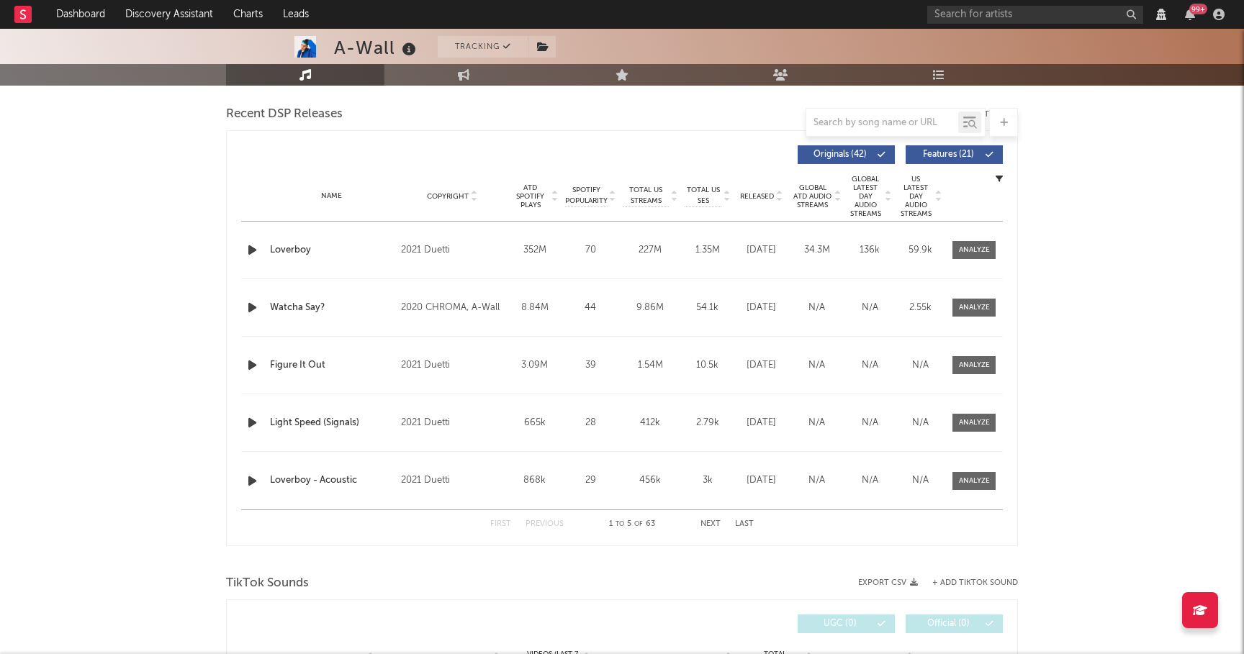
scroll to position [384, 0]
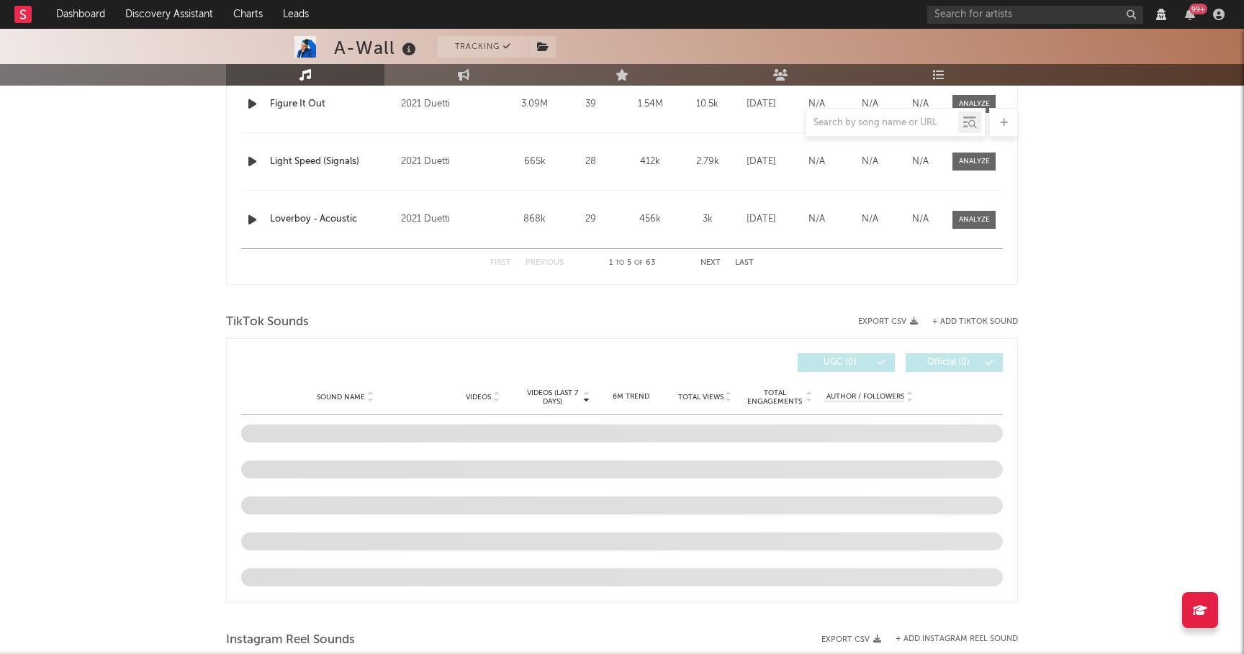
select select "View all"
select select "6m"
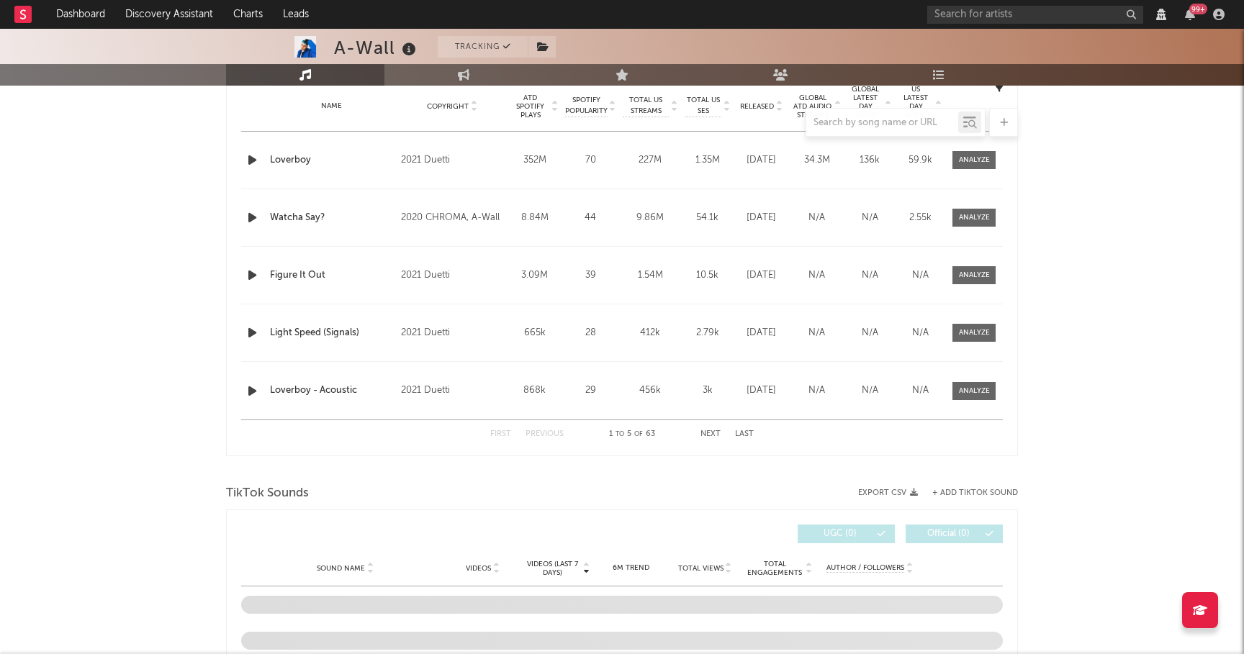
select select "View all"
select select "6m"
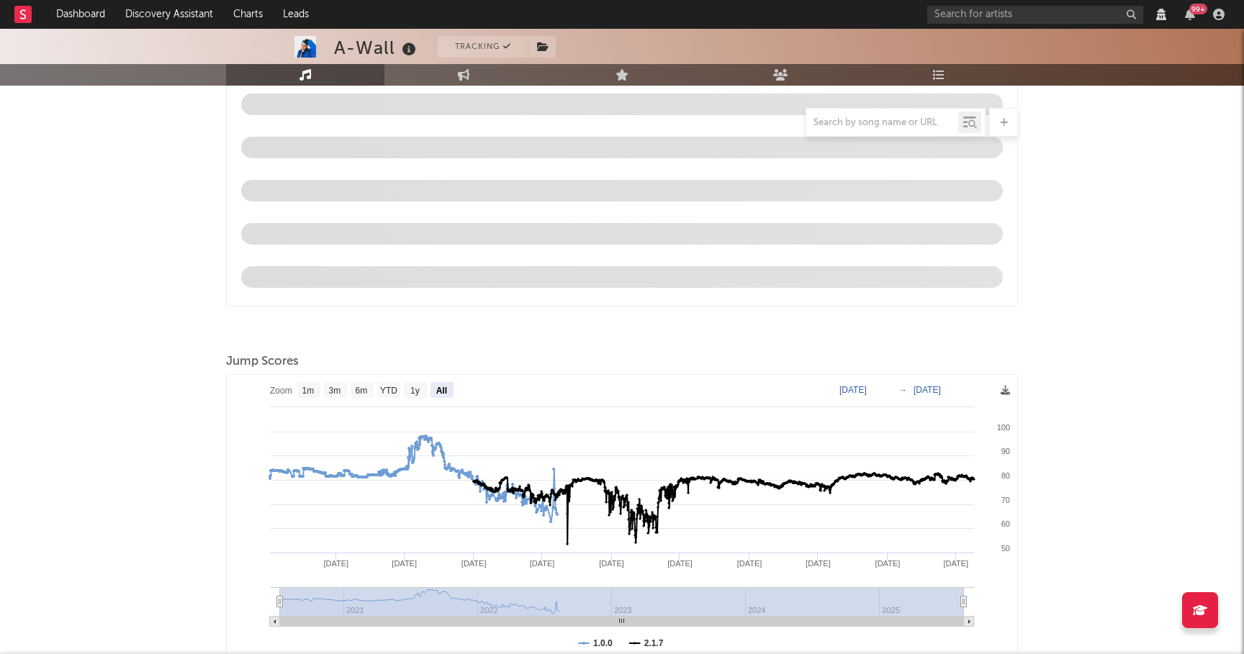
scroll to position [1883, 0]
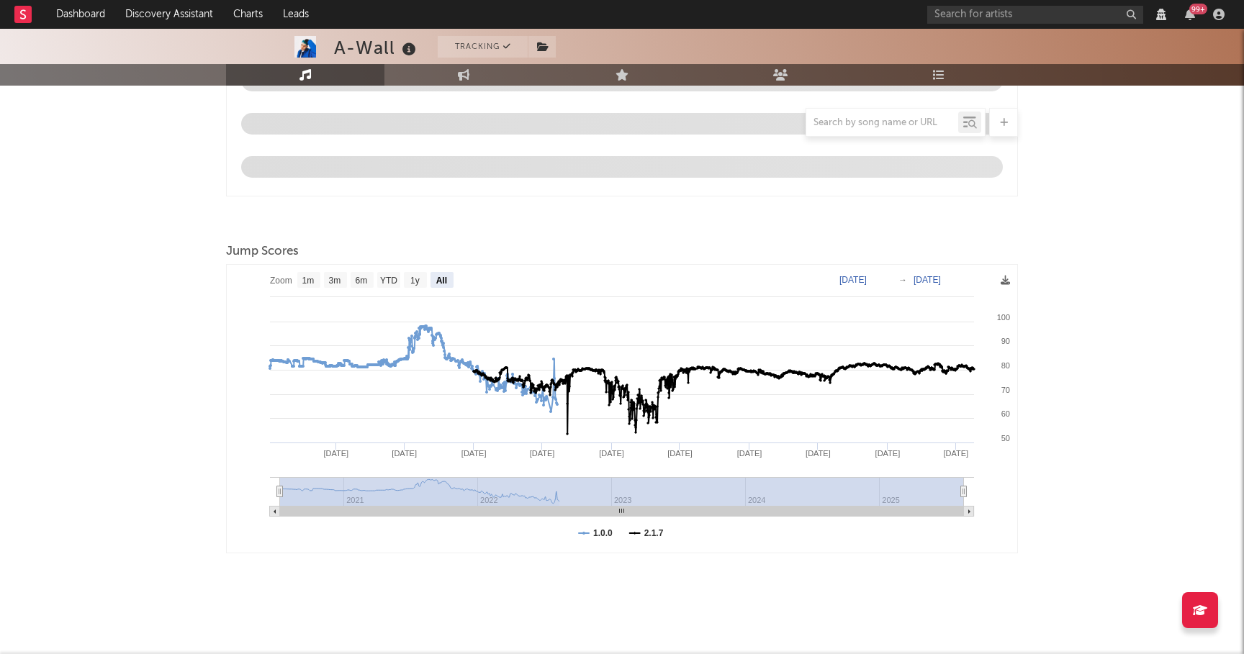
select select "View all"
select select "6m"
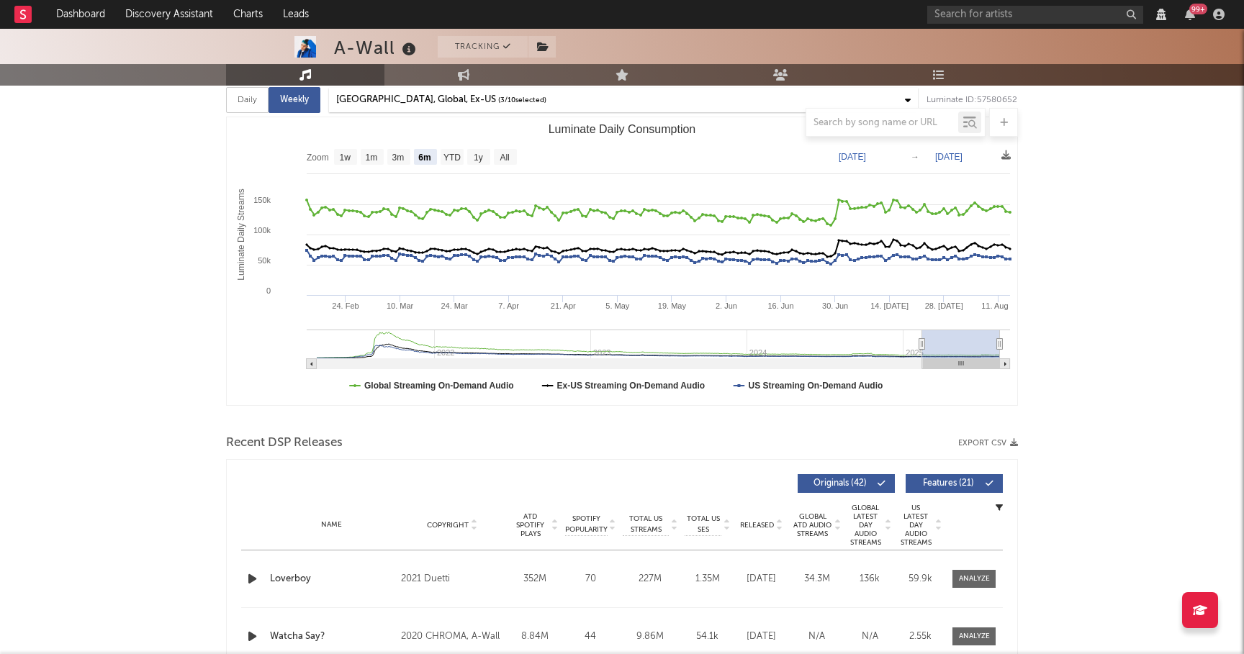
scroll to position [0, 0]
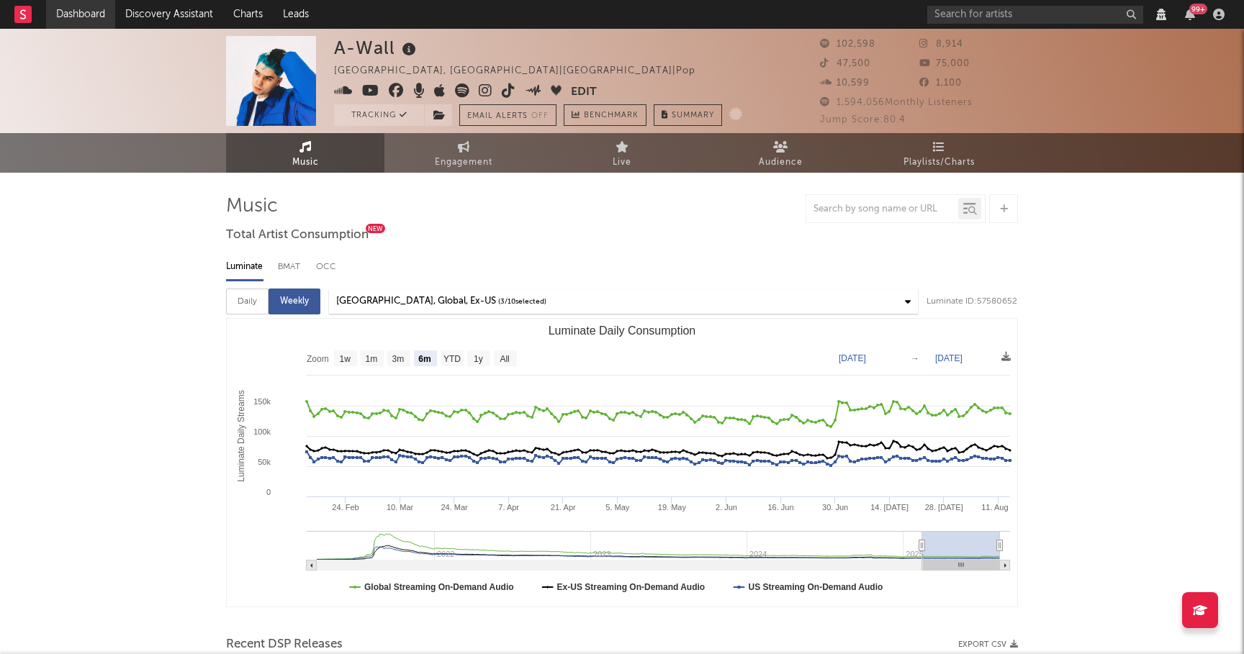
click at [78, 17] on link "Dashboard" at bounding box center [80, 14] width 69 height 29
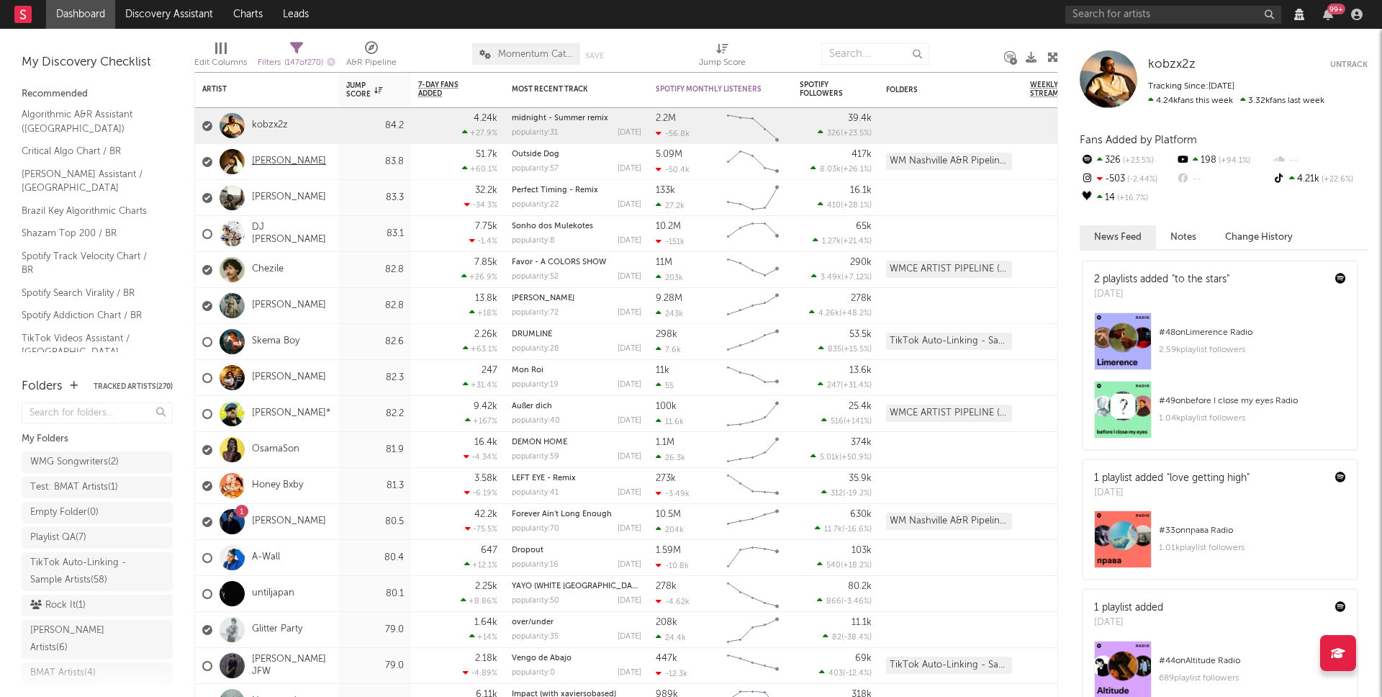
click at [280, 159] on link "[PERSON_NAME]" at bounding box center [289, 161] width 74 height 12
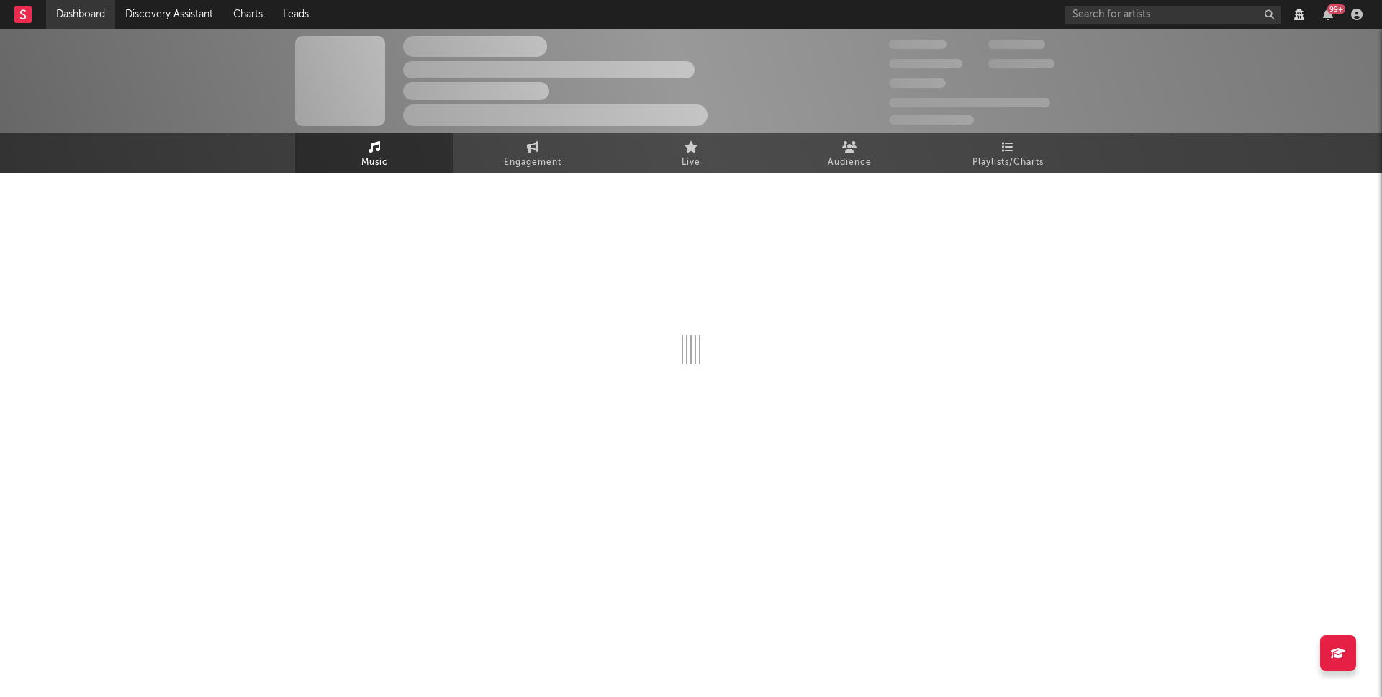
click at [84, 21] on link "Dashboard" at bounding box center [80, 14] width 69 height 29
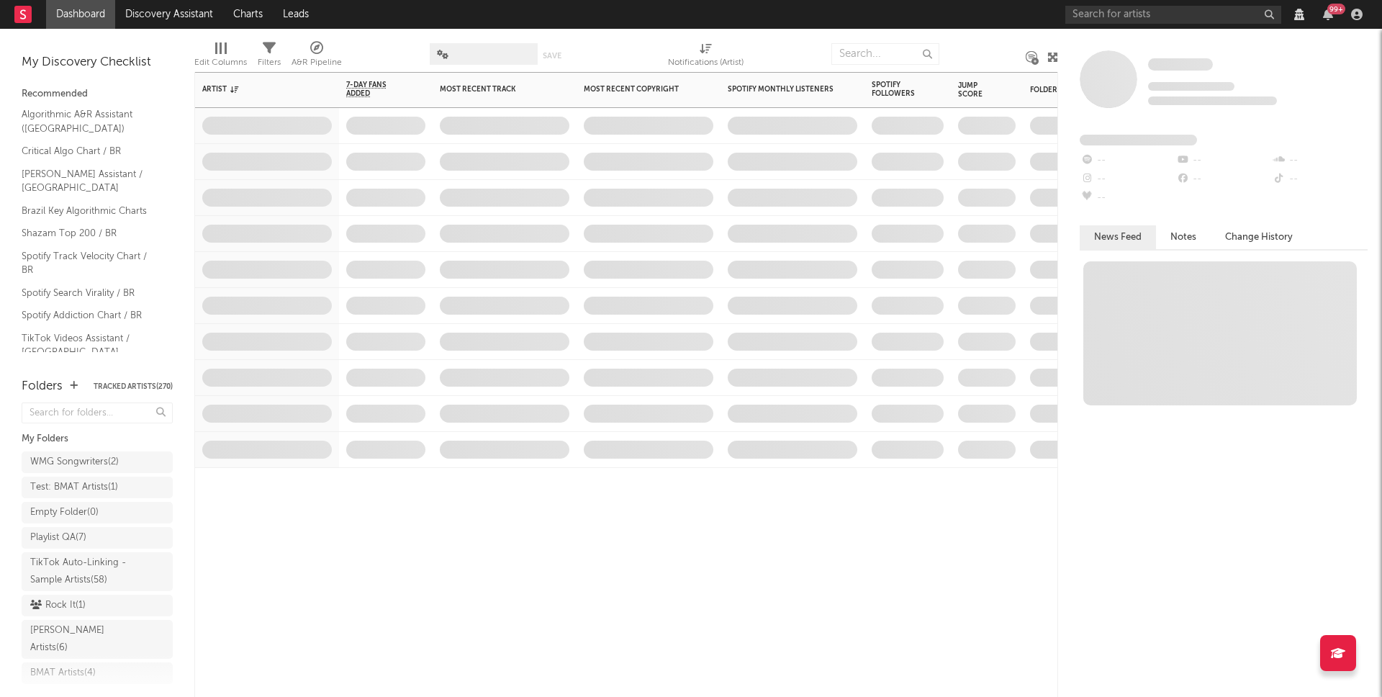
click at [374, 546] on div "Artist Notifications 7-Day Fans Added WoW % Change Most Recent Track Popularity…" at bounding box center [626, 384] width 864 height 625
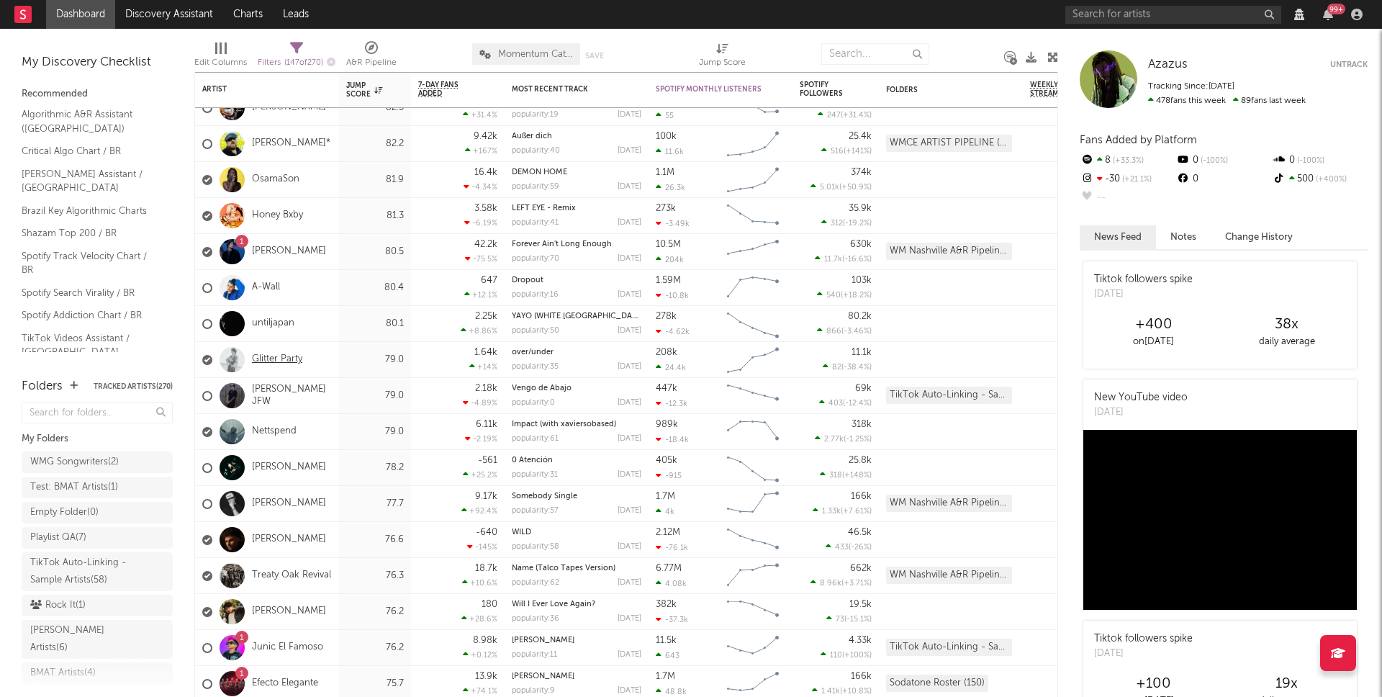
click at [299, 361] on link "Glitter Party" at bounding box center [277, 359] width 50 height 12
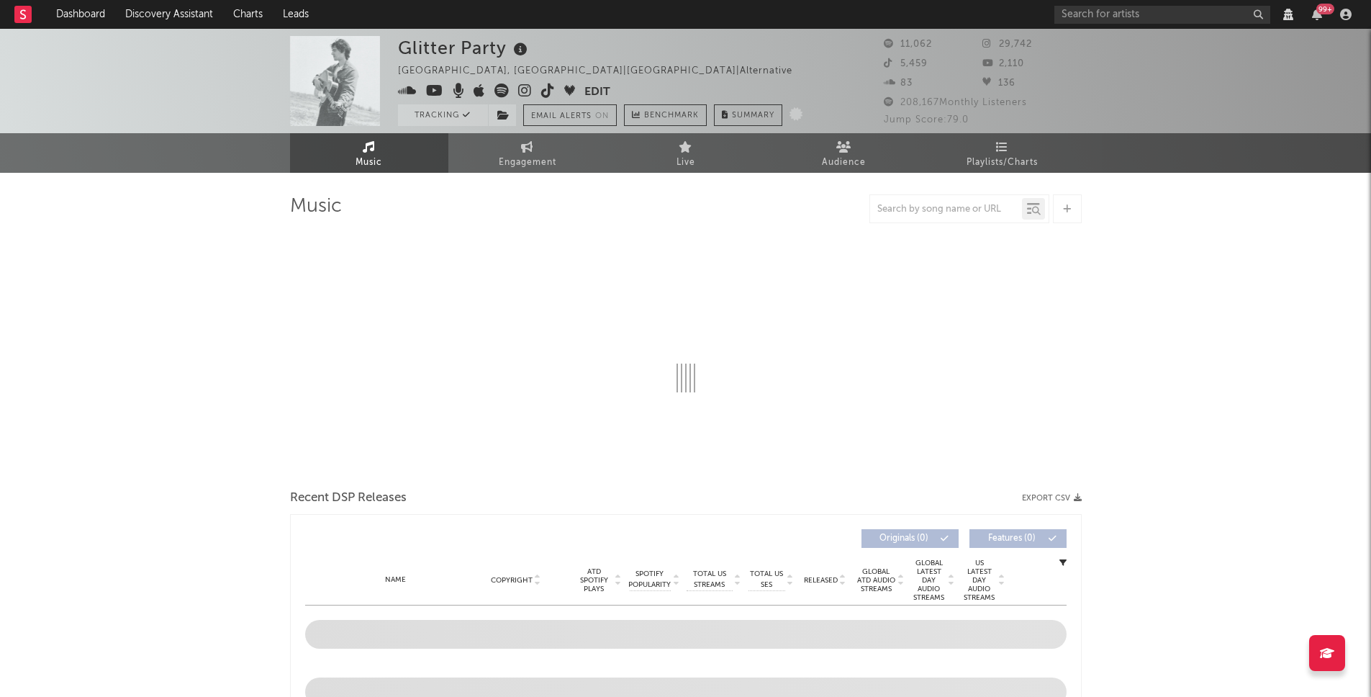
select select "View all"
select select "6m"
select select "View all"
